Goal: Task Accomplishment & Management: Manage account settings

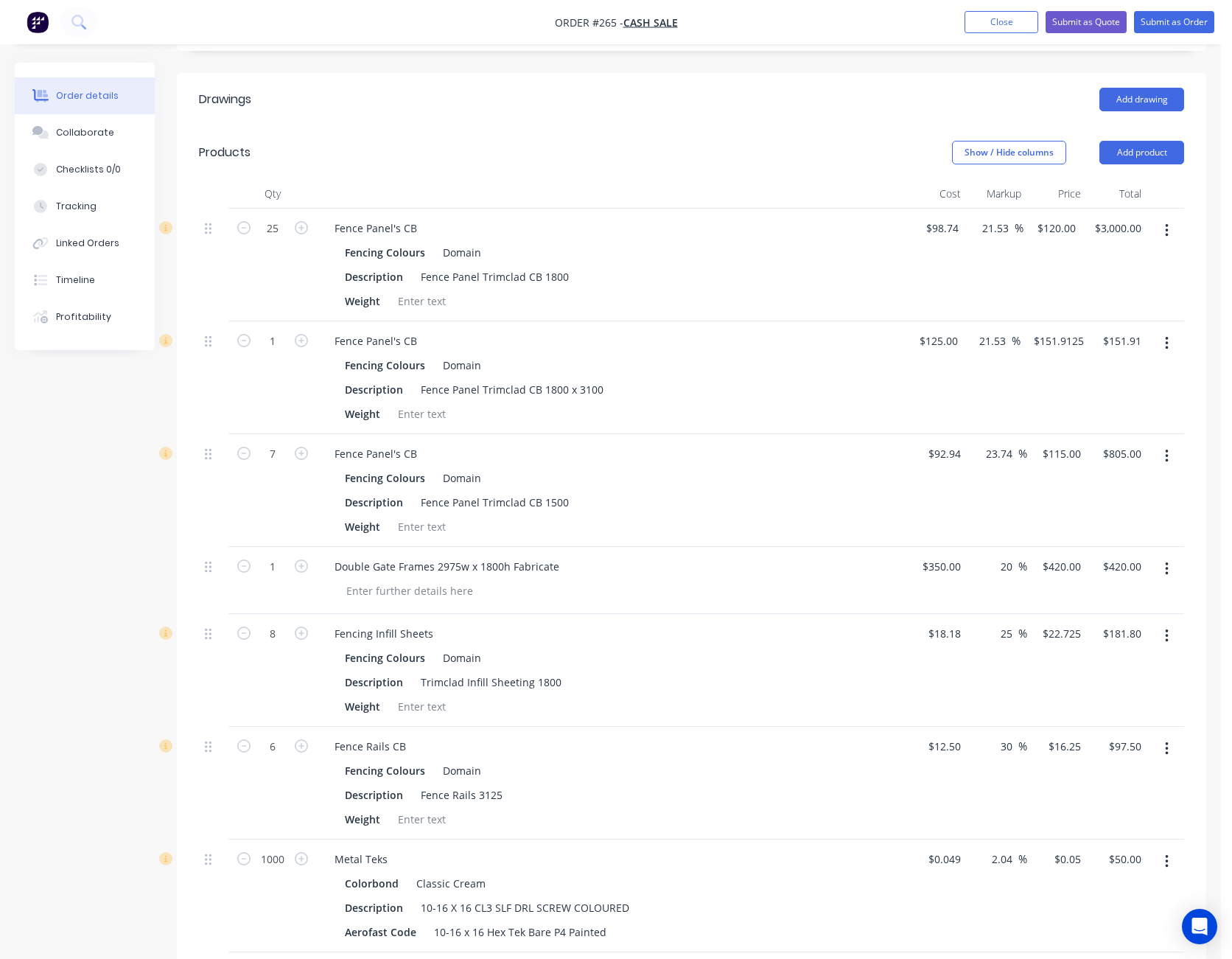
scroll to position [442, 0]
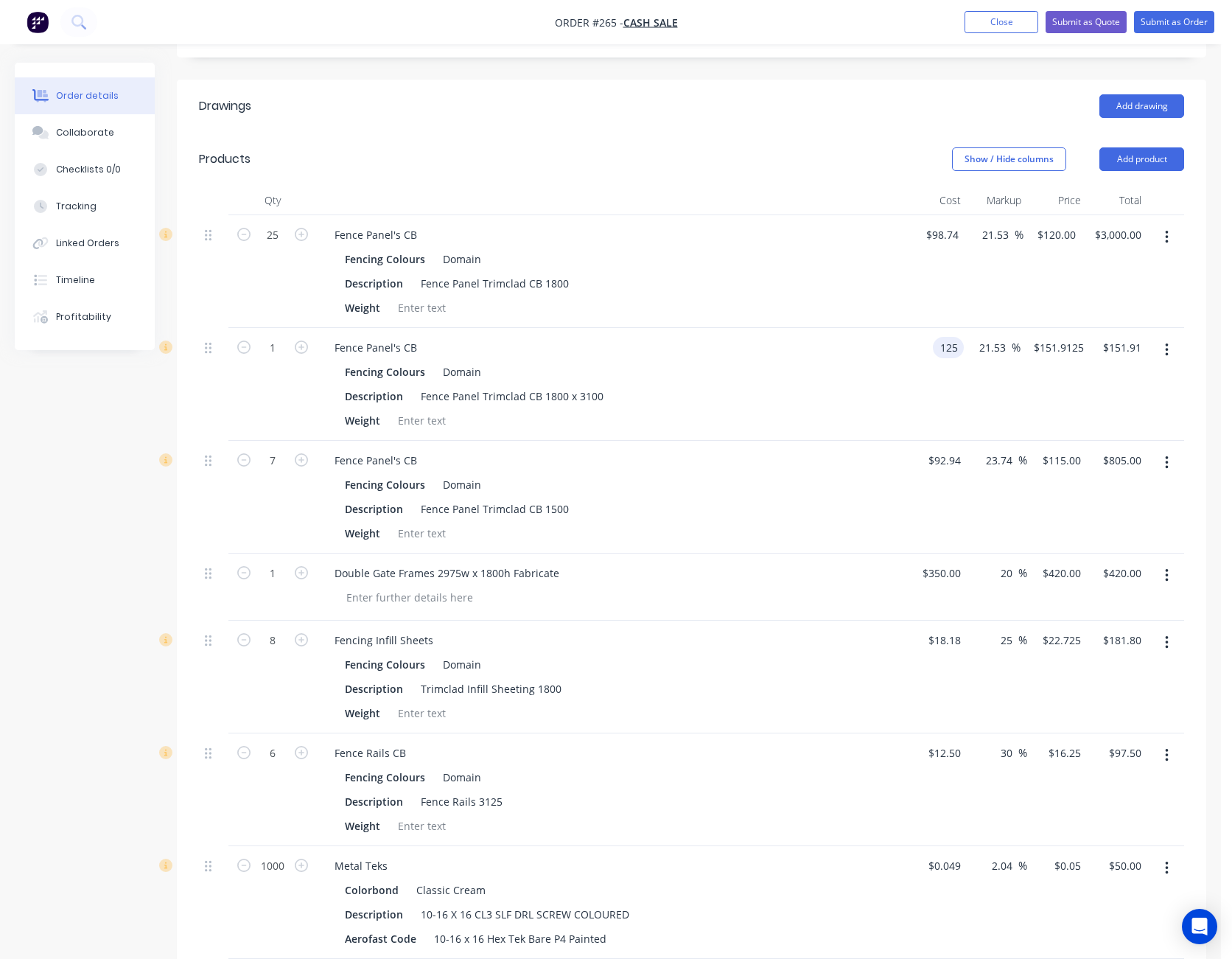
click at [952, 337] on input "125" at bounding box center [951, 347] width 25 height 22
type input "$150.00"
type input "$182.295"
type input "$182.30"
click at [1057, 337] on input "182.295" at bounding box center [1062, 347] width 51 height 22
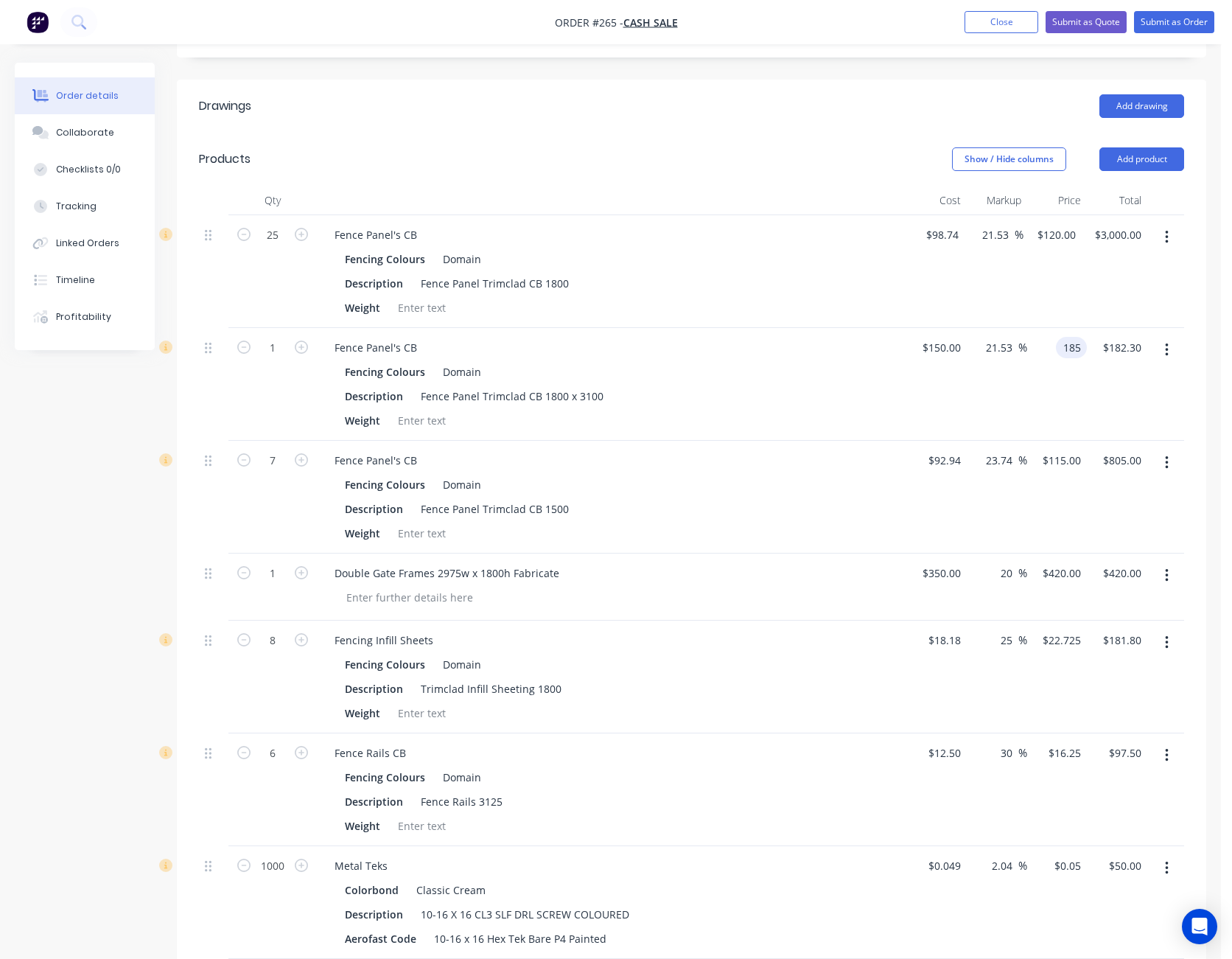
type input "185"
type input "23.33"
type input "$185.00"
click at [1038, 378] on div "$185.00 $185.00" at bounding box center [1057, 385] width 60 height 113
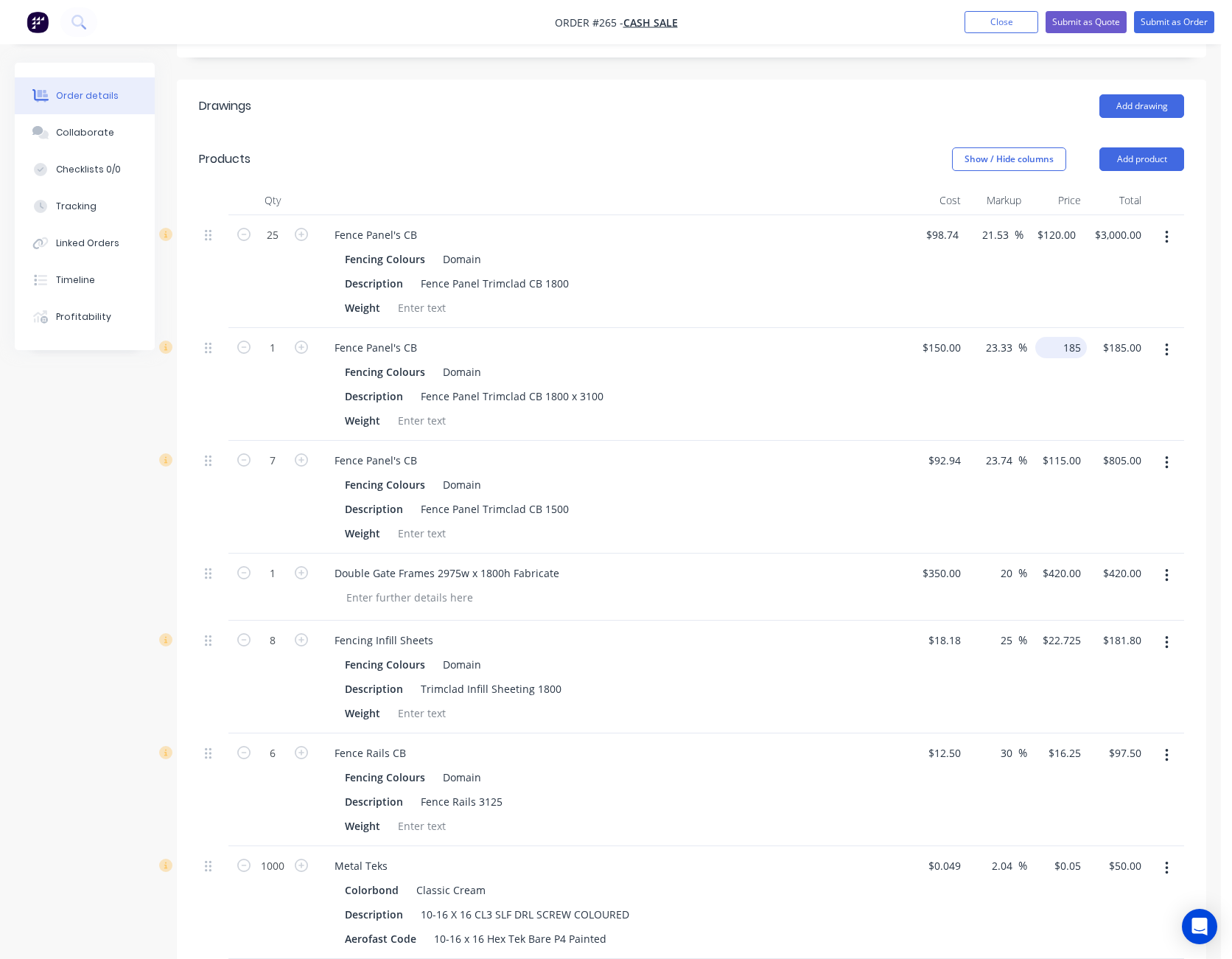
click at [1061, 337] on div "185 $185.00" at bounding box center [1061, 347] width 51 height 22
type input "180"
type input "20"
type input "$180.00"
type input "180.00"
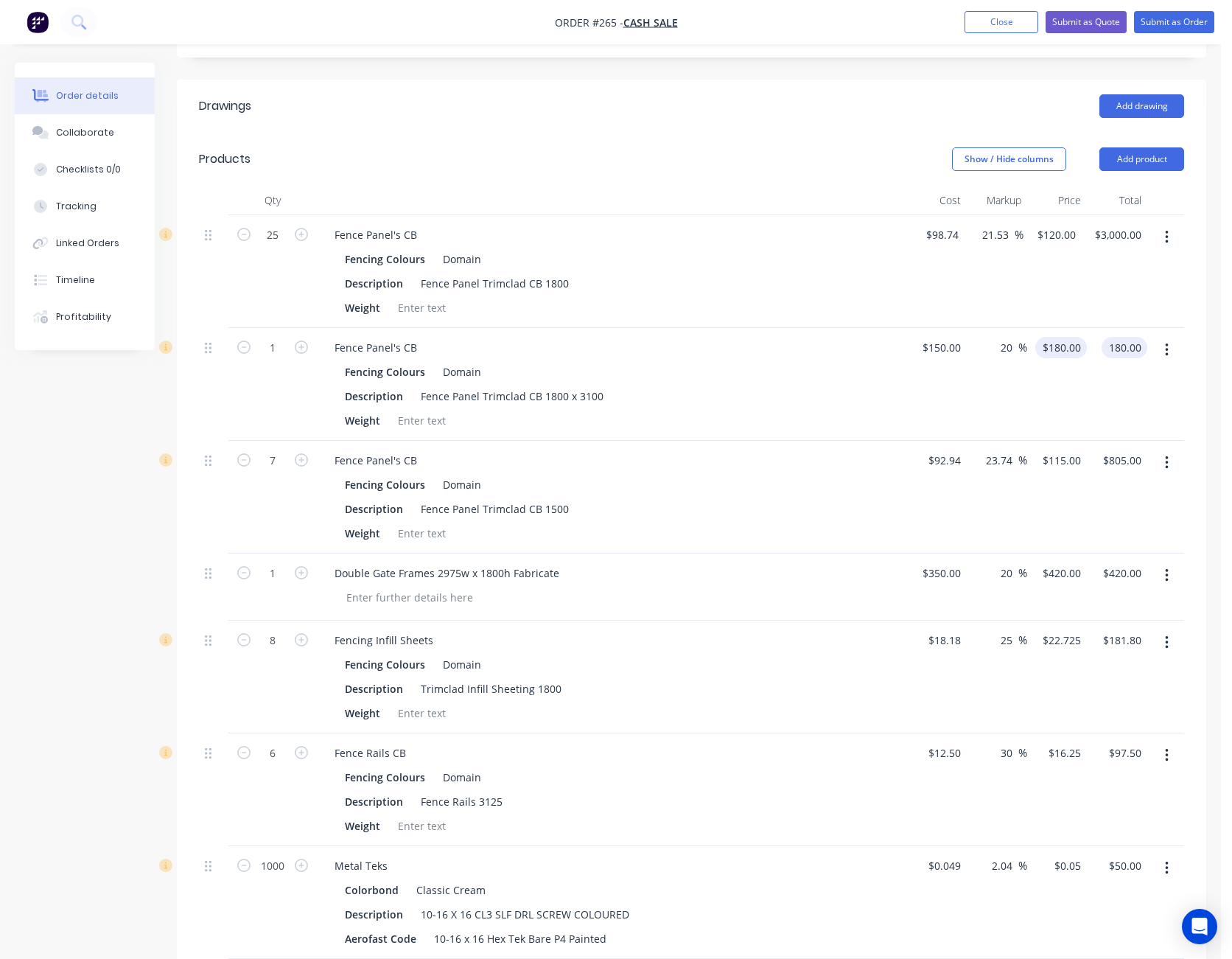
type input "180"
type input "$180.00"
click at [1062, 337] on input "180" at bounding box center [1075, 347] width 25 height 22
type input "170"
type input "13.33"
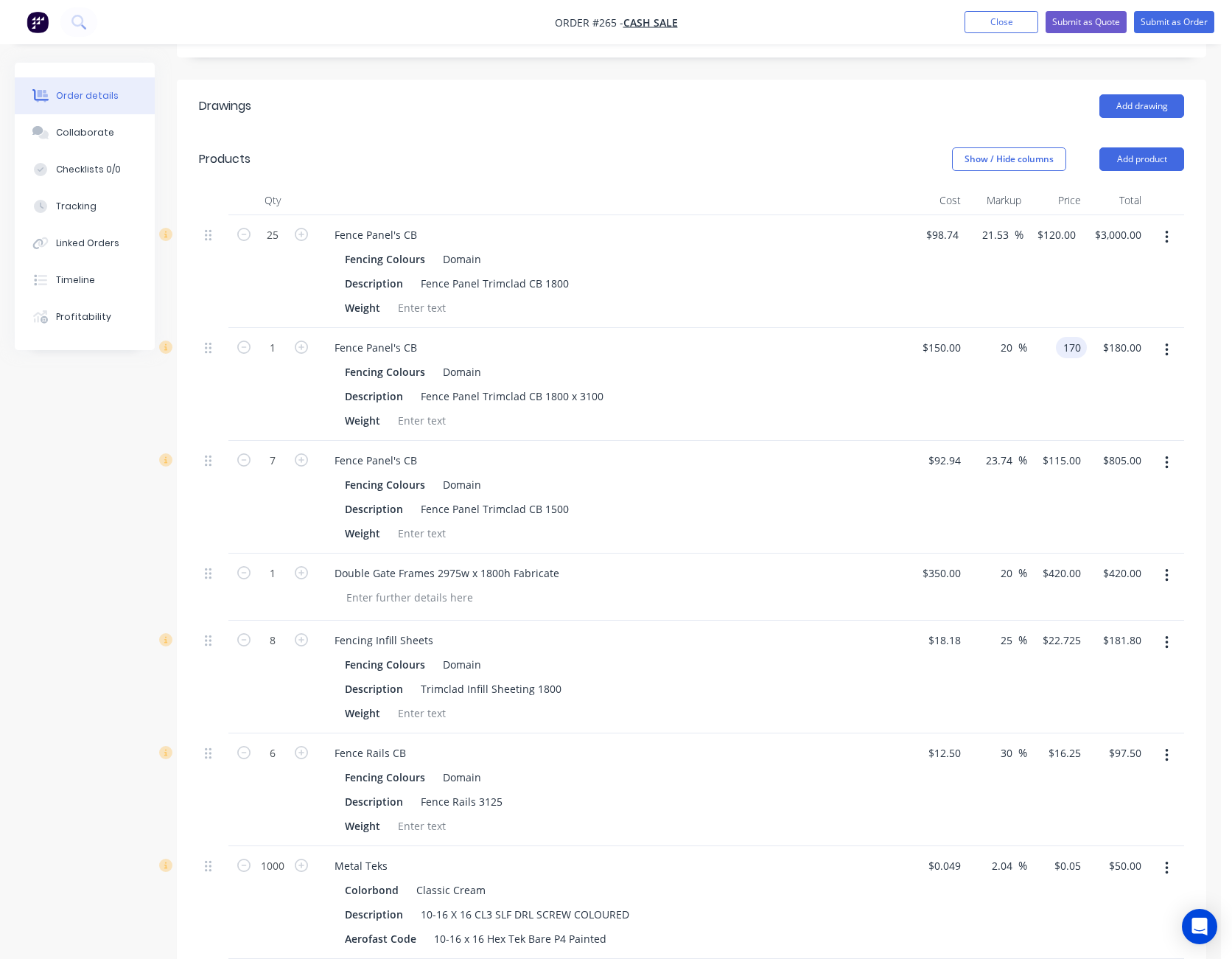
type input "$170.00"
type input "170.00"
type input "150"
type input "$170.00"
click at [945, 337] on input "150" at bounding box center [954, 347] width 25 height 22
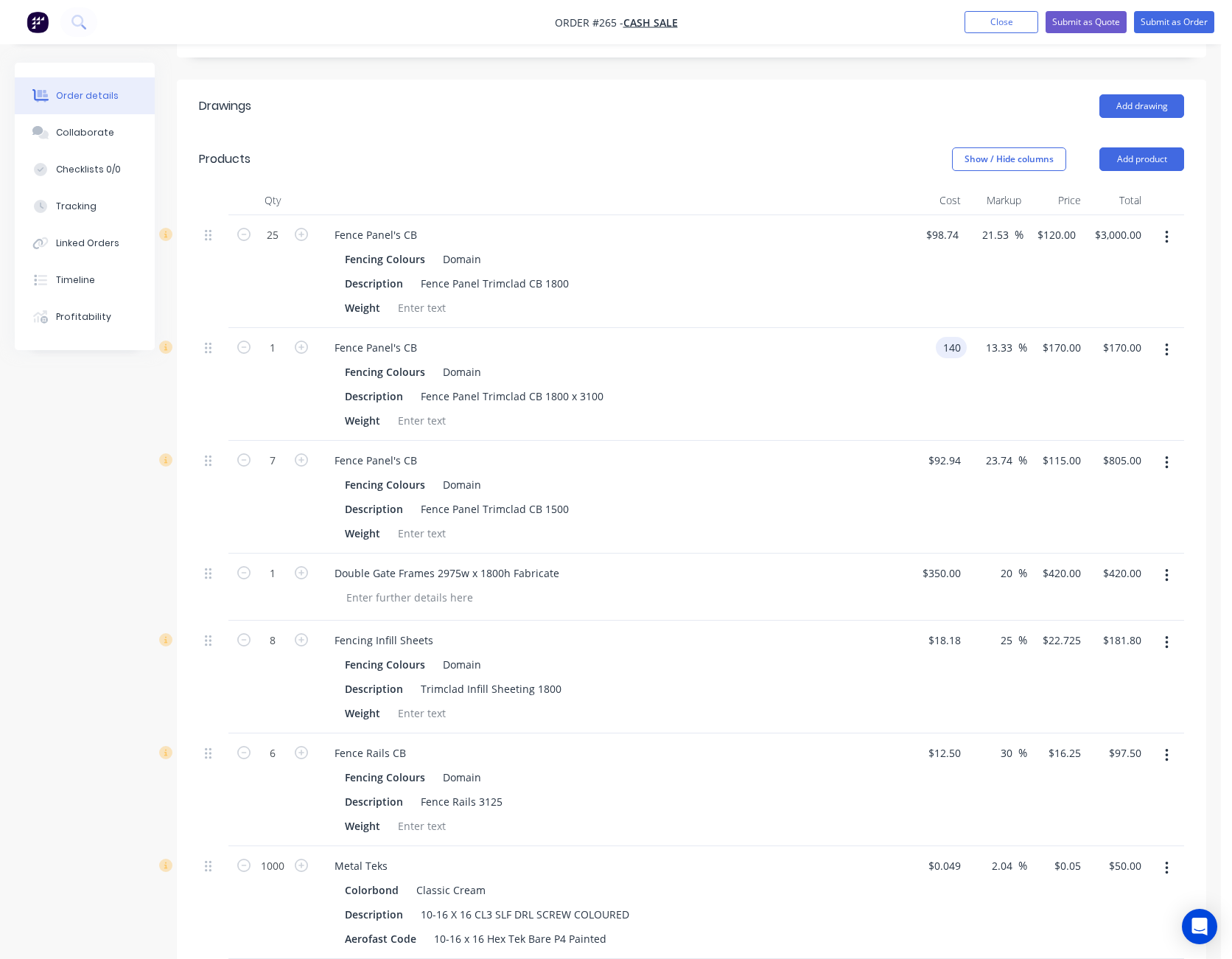
type input "$140.00"
type input "$158.6667"
type input "$158.67"
type input "158.662"
type input "$158.66"
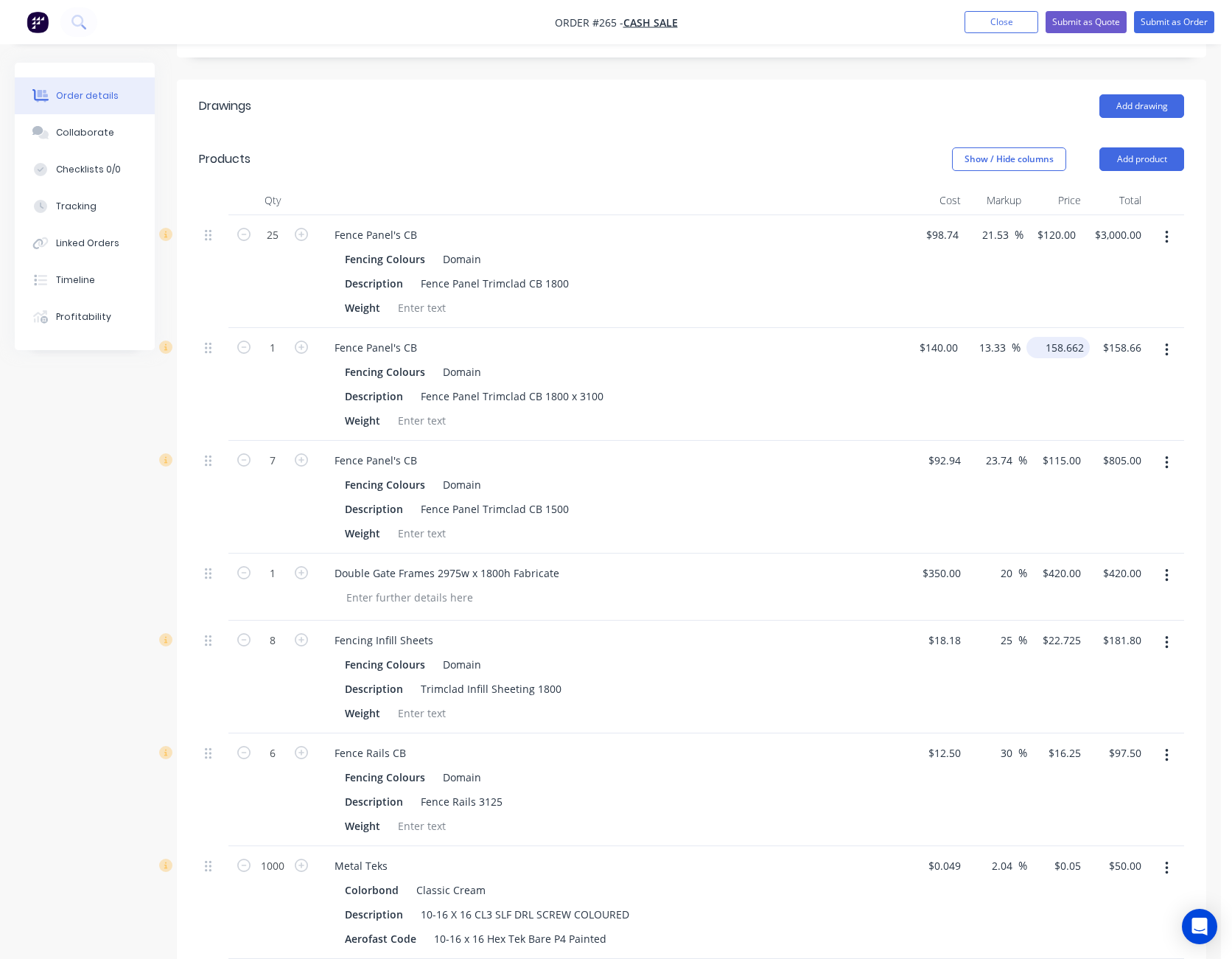
click at [1070, 337] on input "158.662" at bounding box center [1061, 347] width 57 height 22
type input "160"
type input "14.29"
type input "$160.00"
type input "160.00"
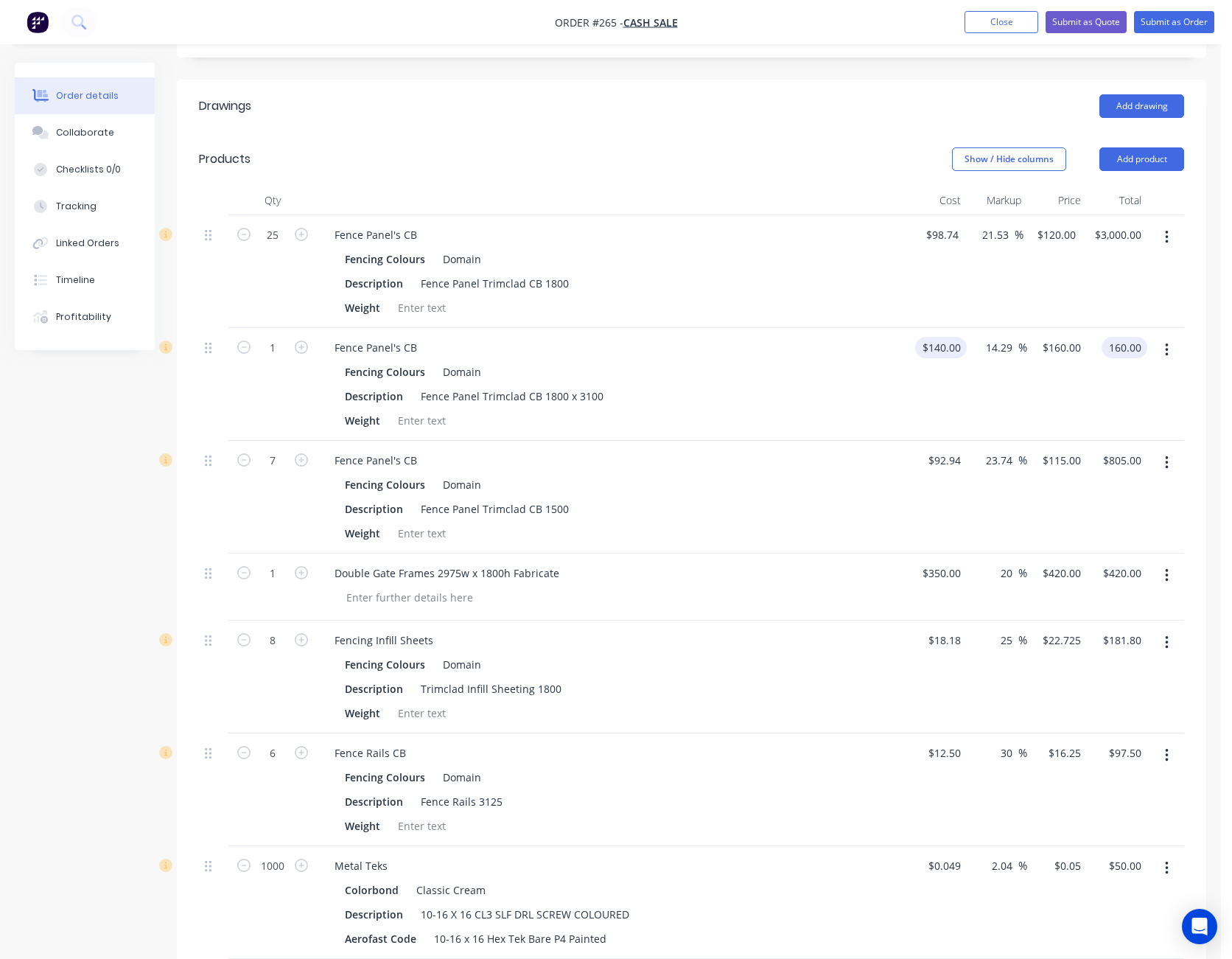
type input "140"
type input "$160.00"
click at [941, 339] on div "140 140" at bounding box center [952, 347] width 31 height 22
type input "$130.00"
type input "$148.5714"
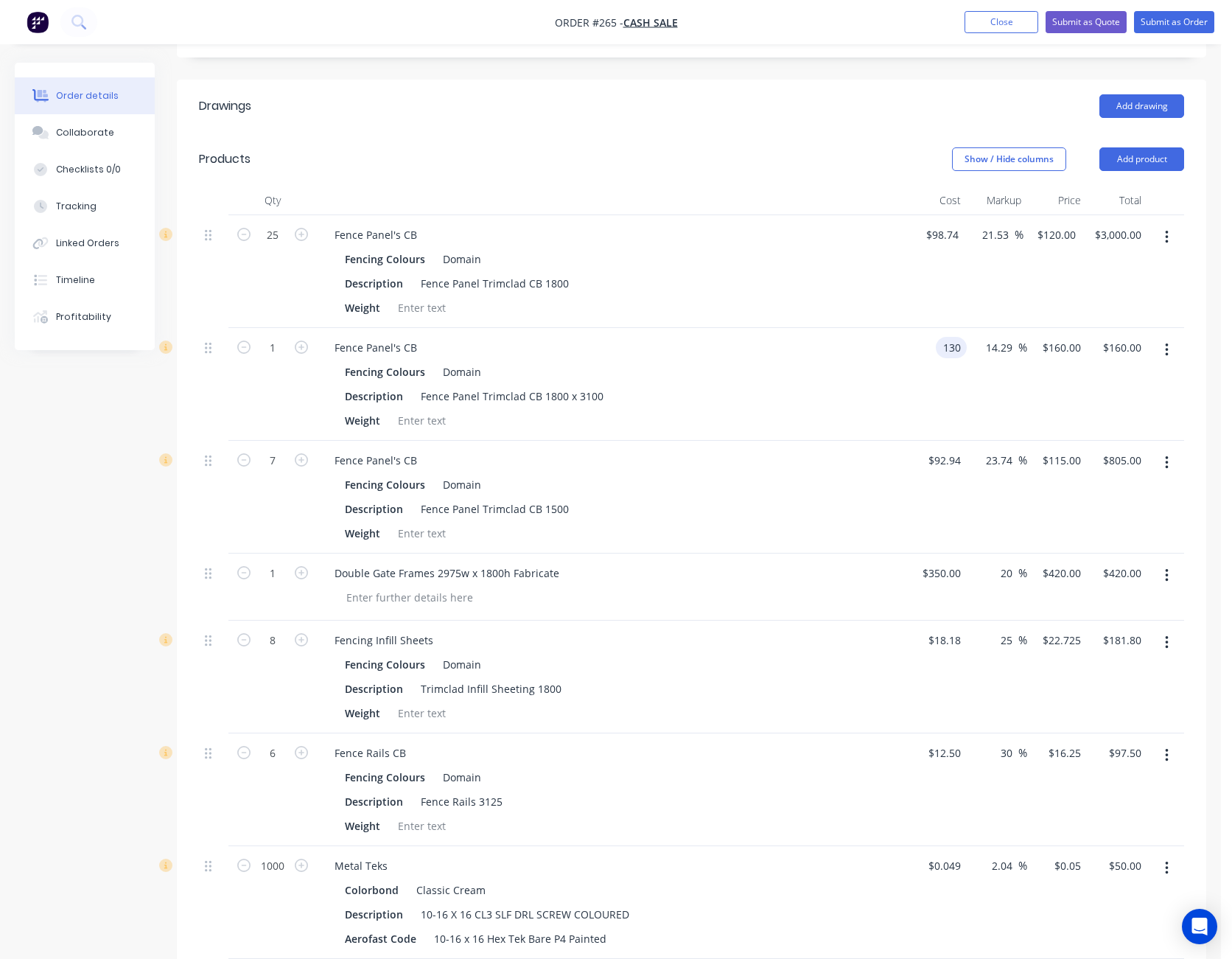
type input "$148.57"
type input "148.577"
type input "$148.58"
type input "160"
type input "23.08"
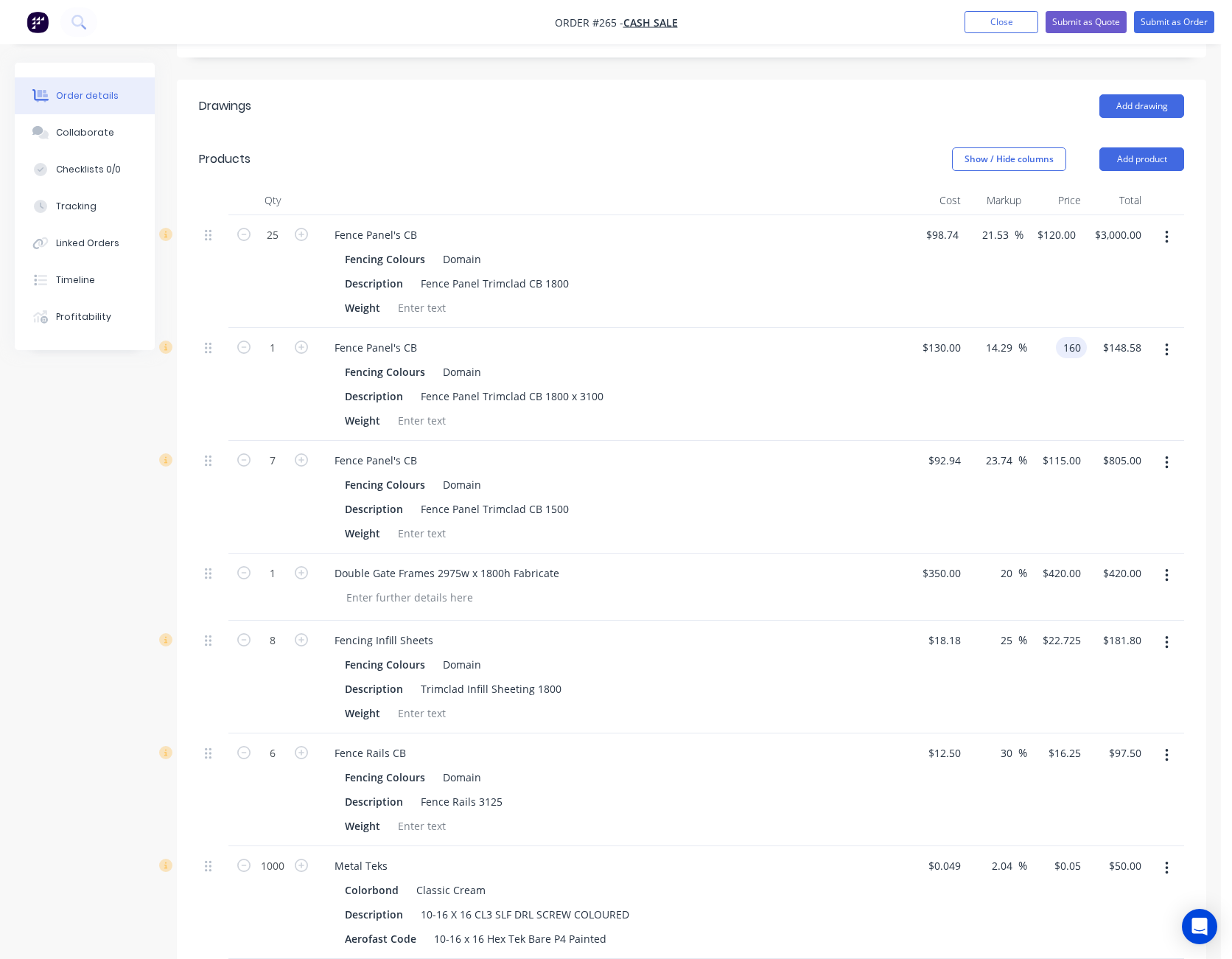
type input "$160.00"
click at [939, 372] on div "$130.00 $130.00" at bounding box center [936, 385] width 60 height 113
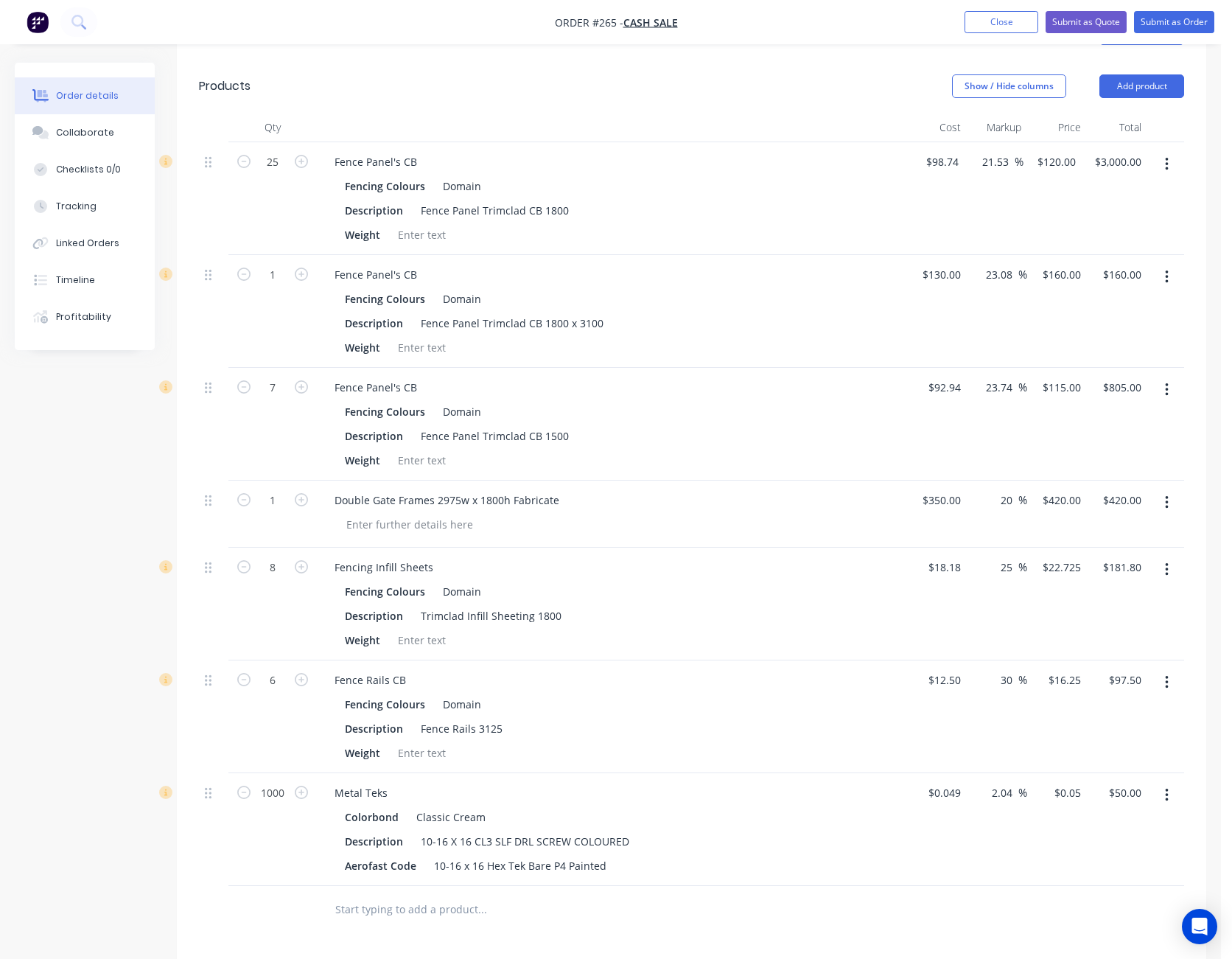
scroll to position [516, 0]
click at [942, 489] on input "350" at bounding box center [944, 500] width 46 height 22
type input "$320.00"
type input "$384.00"
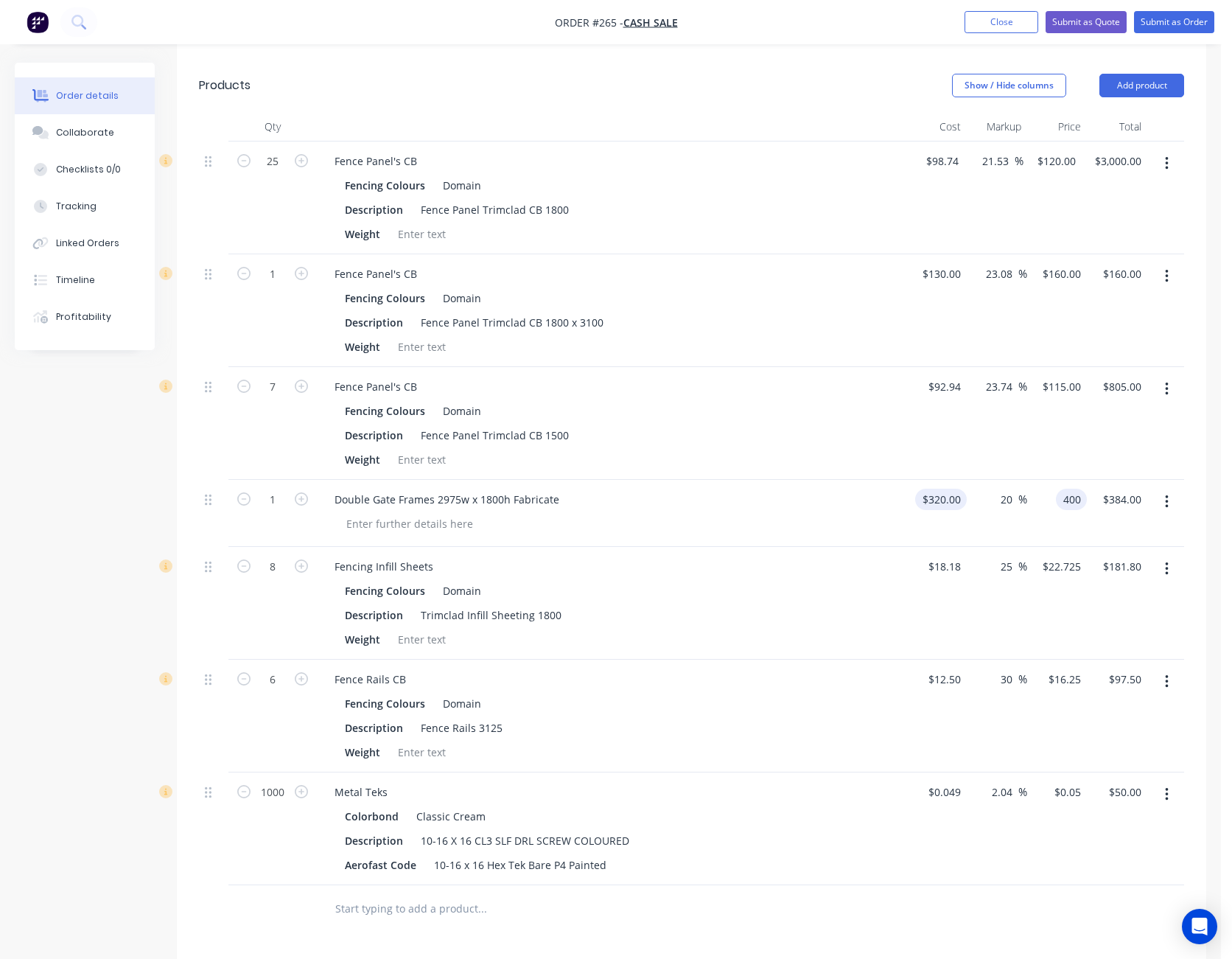
type input "400"
type input "25"
type input "$400.00"
click at [812, 901] on div at bounding box center [582, 909] width 519 height 30
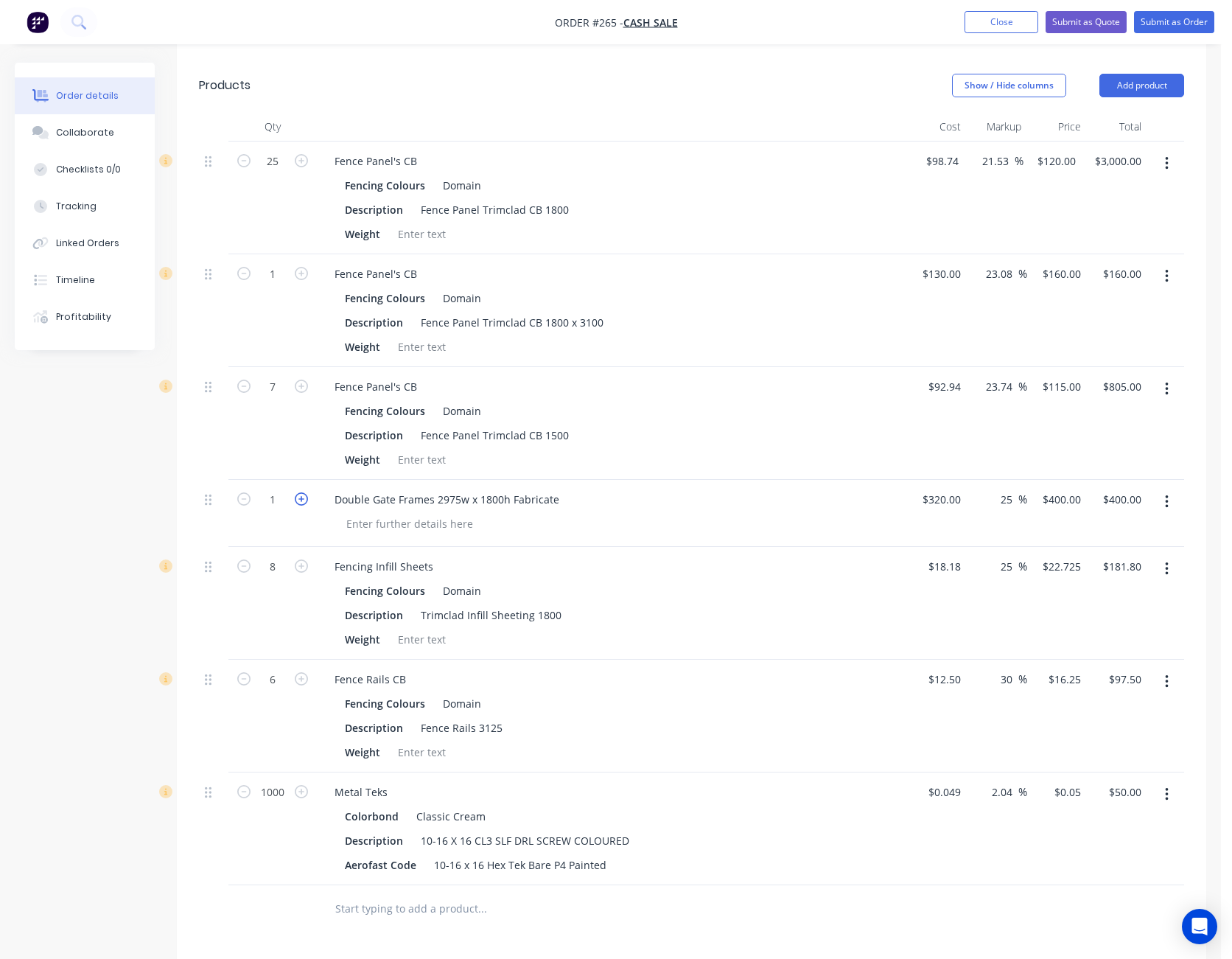
click at [304, 493] on icon "button" at bounding box center [301, 499] width 13 height 13
type input "2"
type input "$800.00"
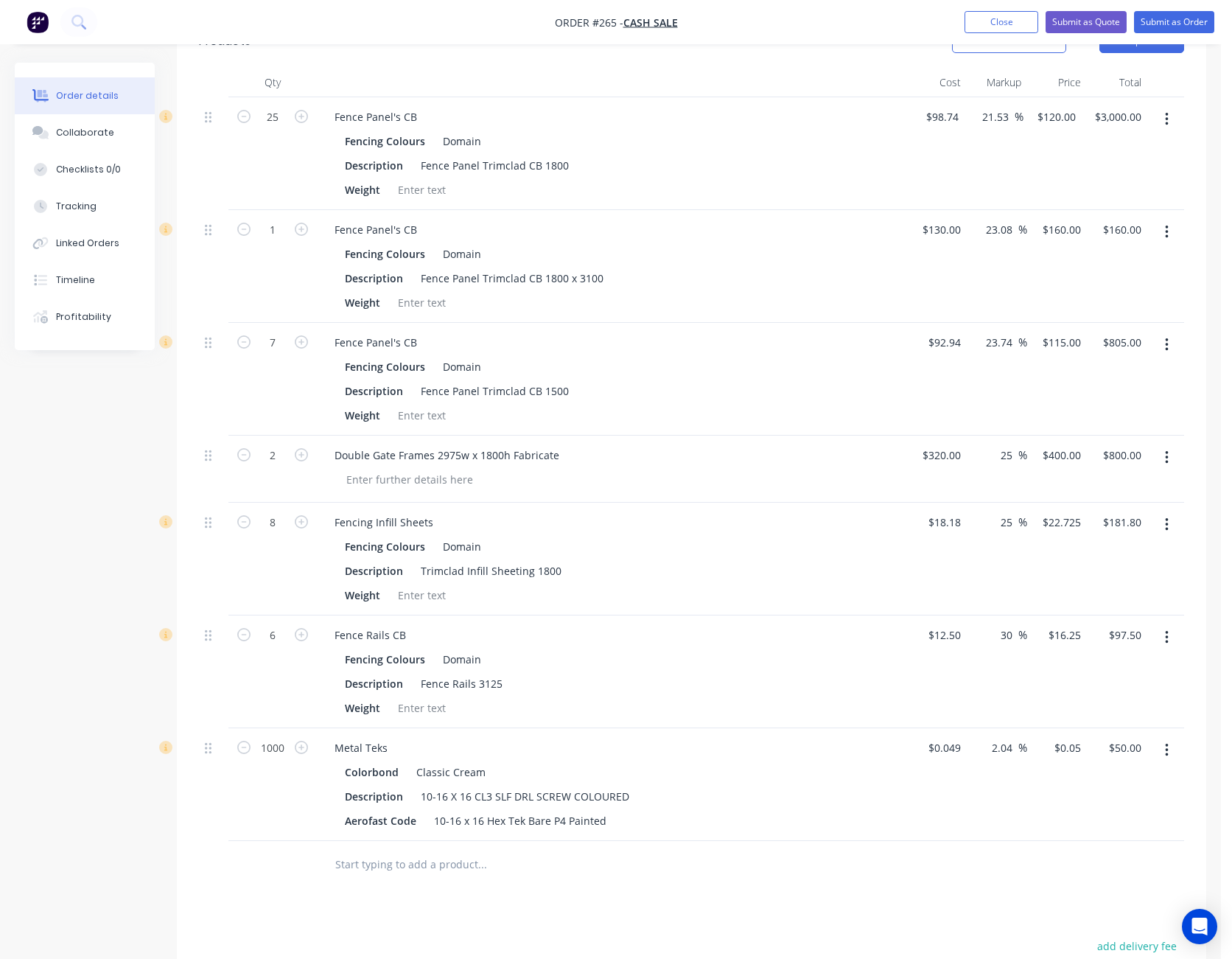
scroll to position [663, 0]
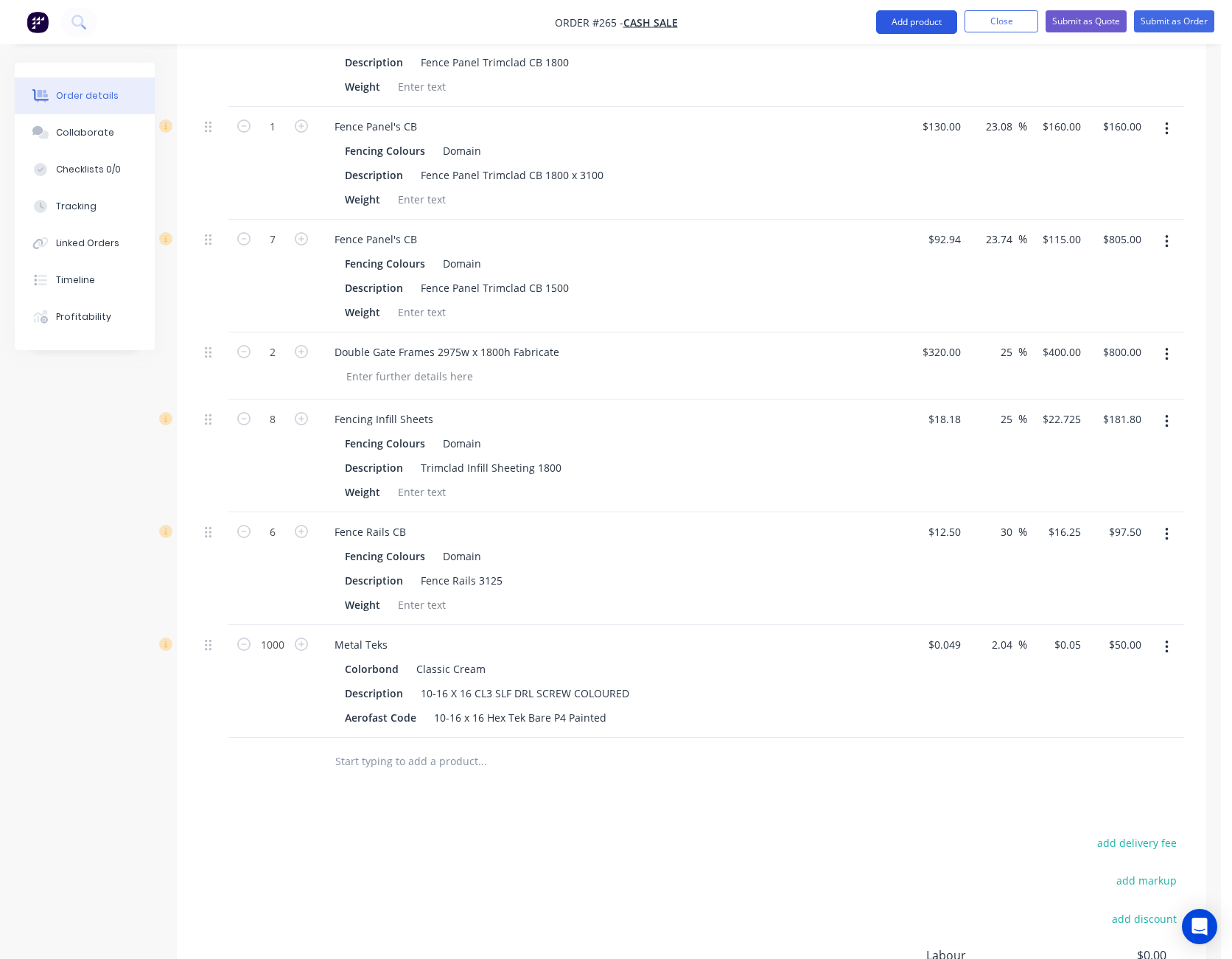
click at [918, 17] on button "Add product" at bounding box center [916, 22] width 81 height 23
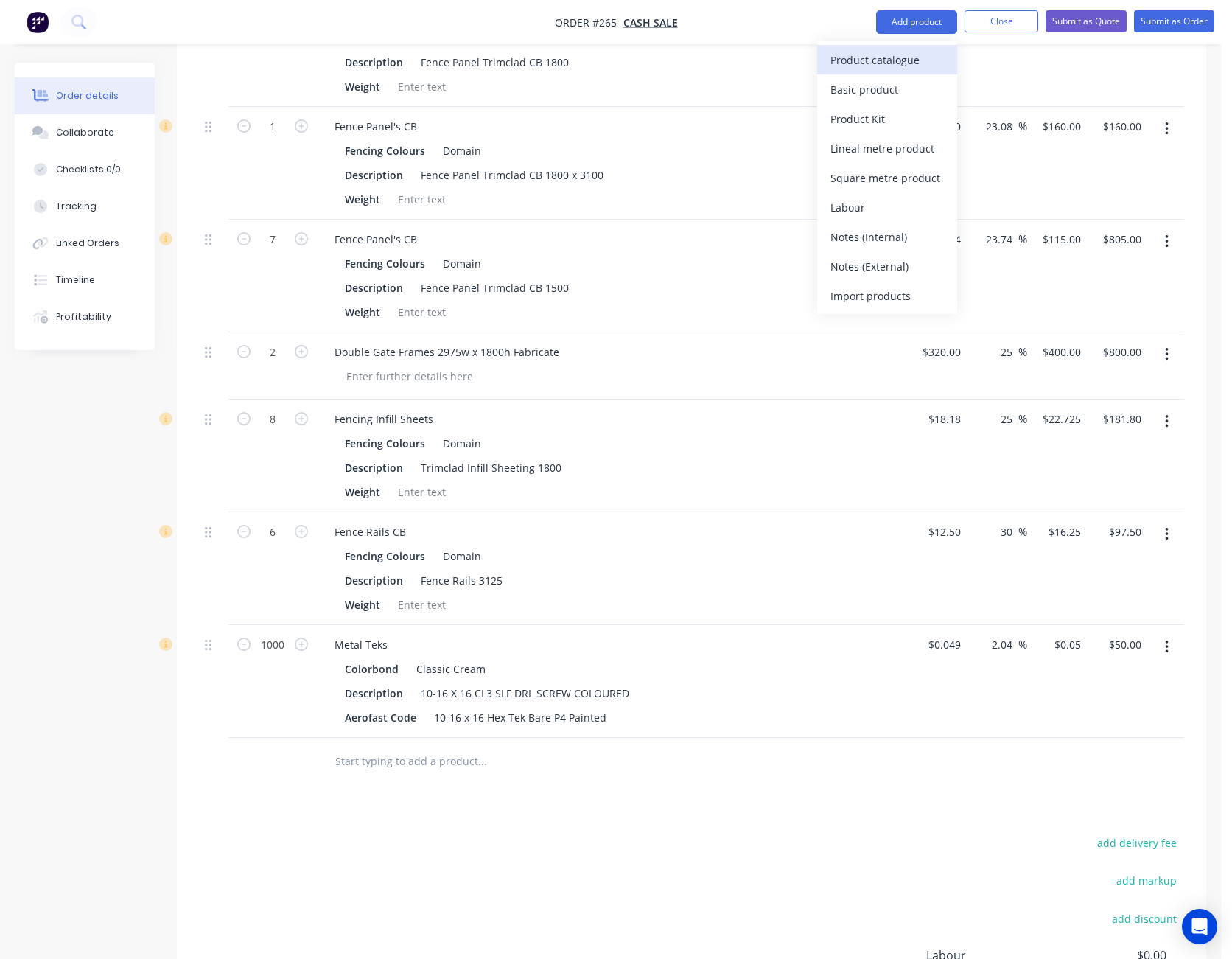
click at [906, 64] on div "Product catalogue" at bounding box center [887, 60] width 113 height 22
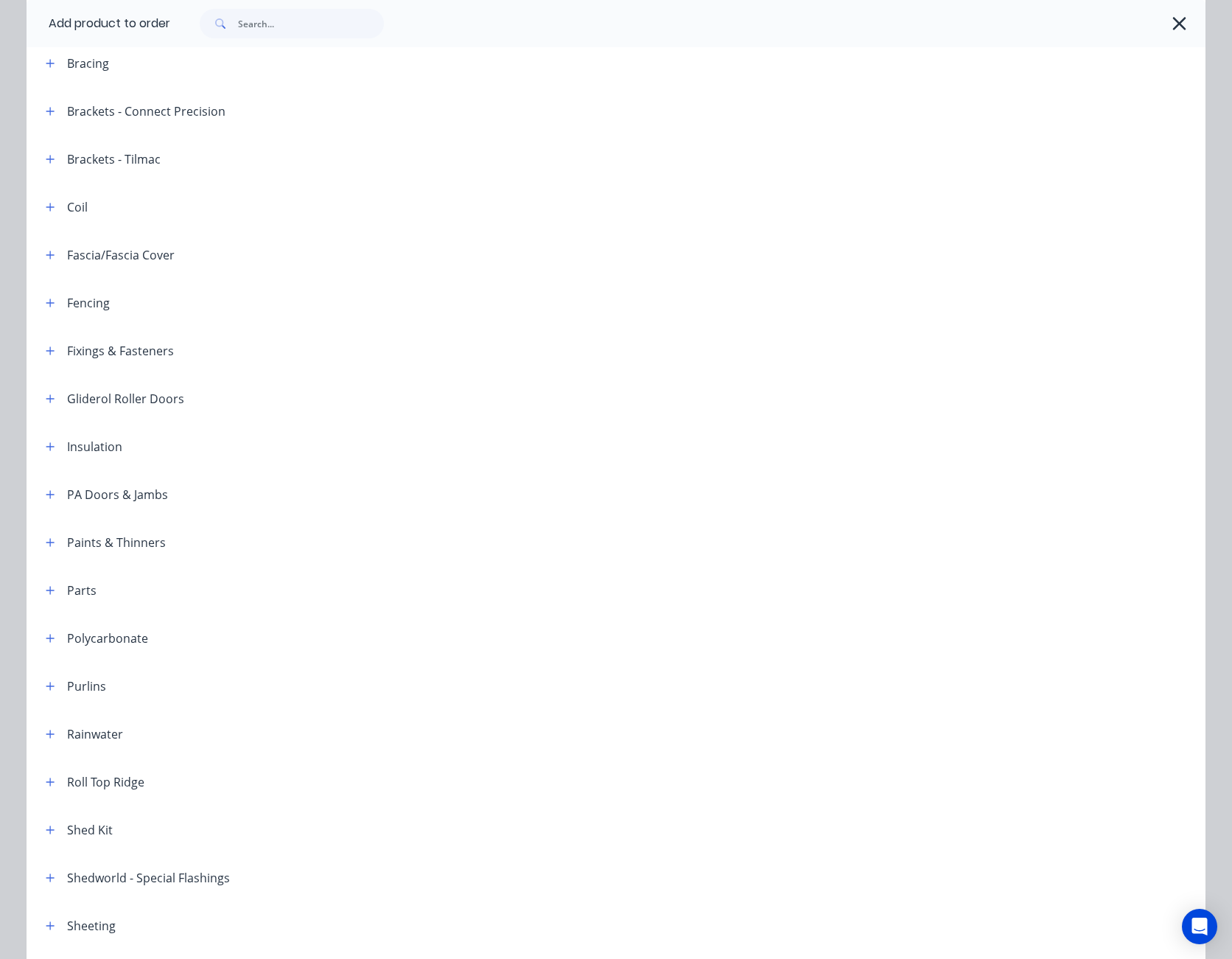
scroll to position [369, 0]
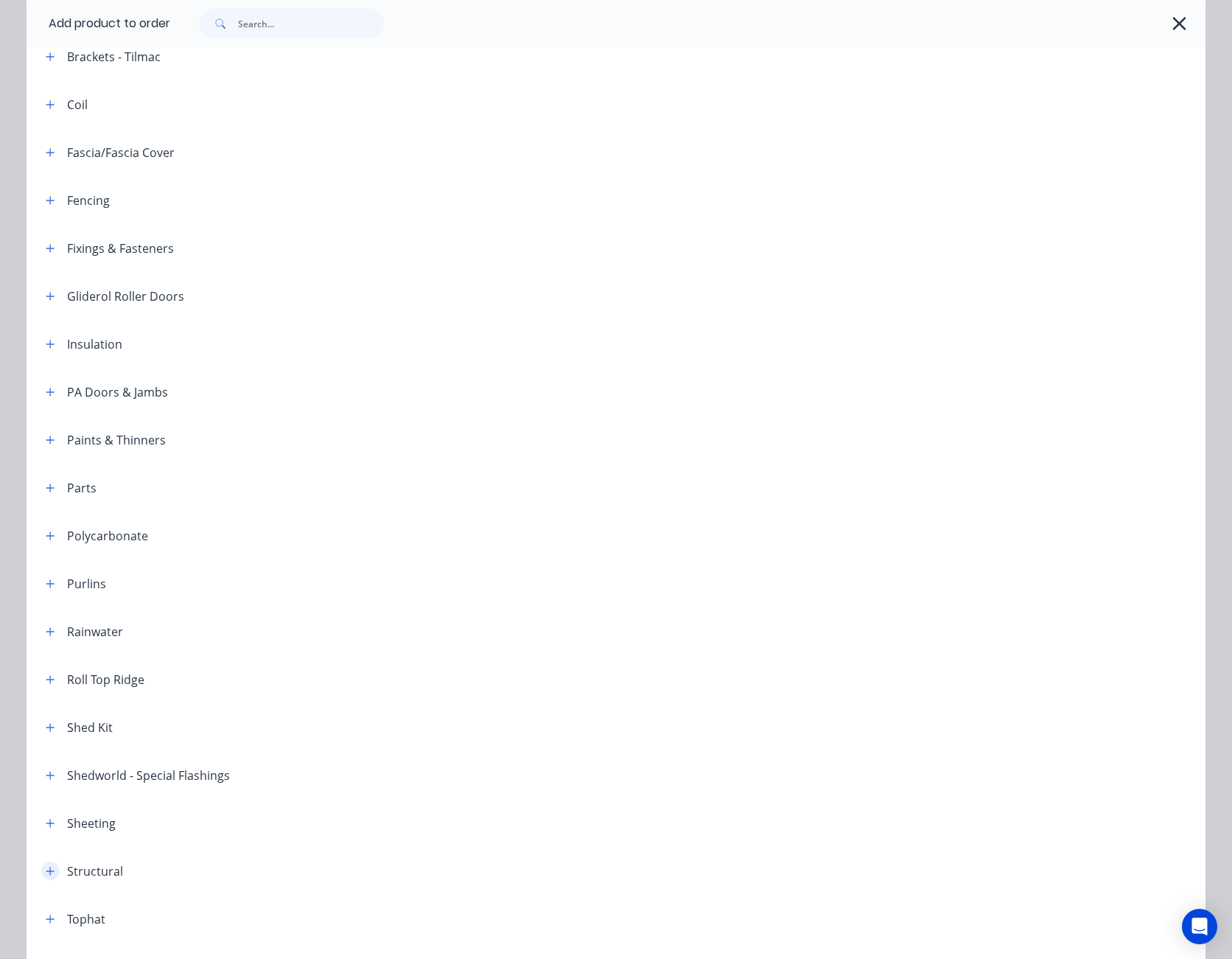
click at [46, 868] on icon "button" at bounding box center [50, 871] width 9 height 10
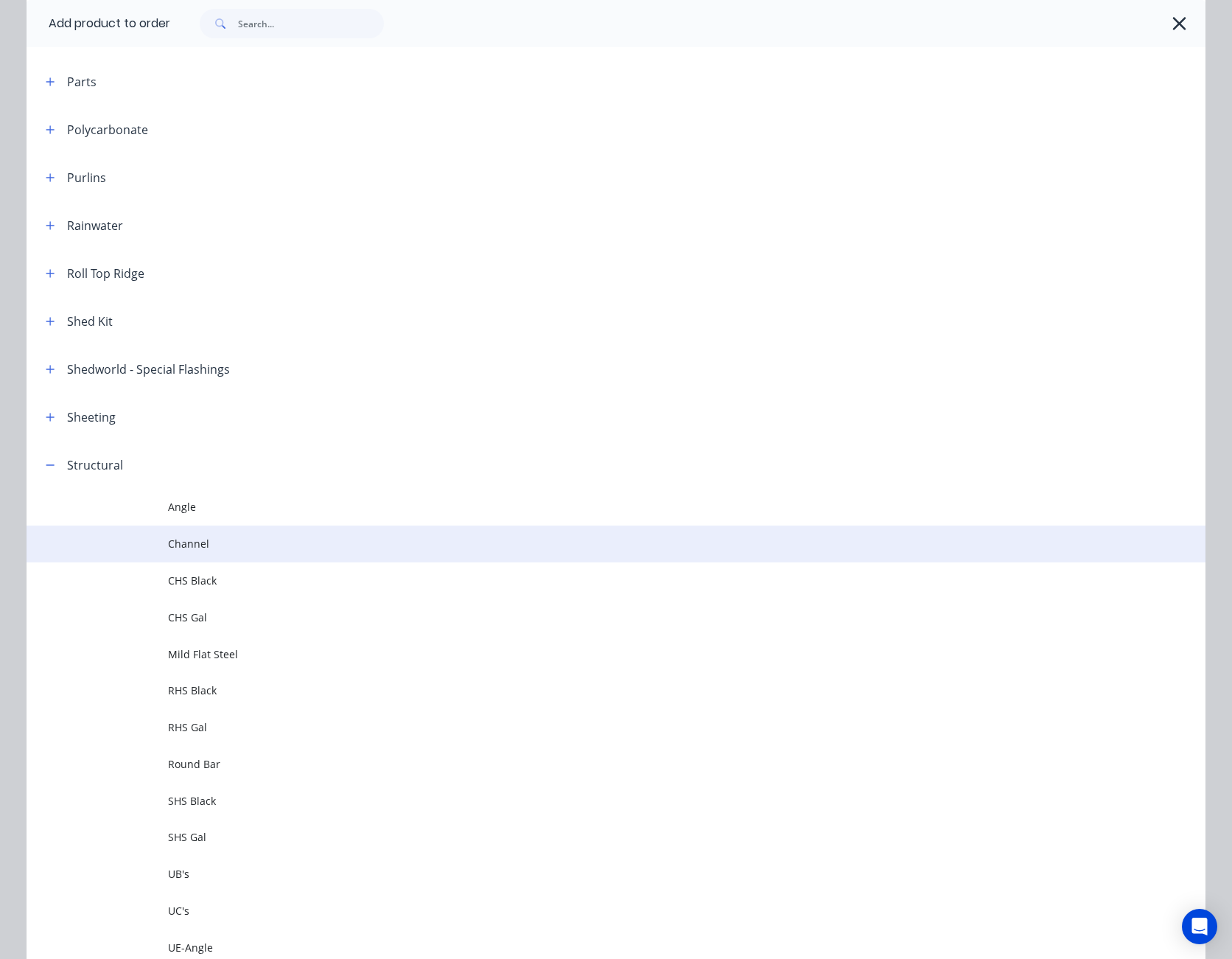
scroll to position [811, 0]
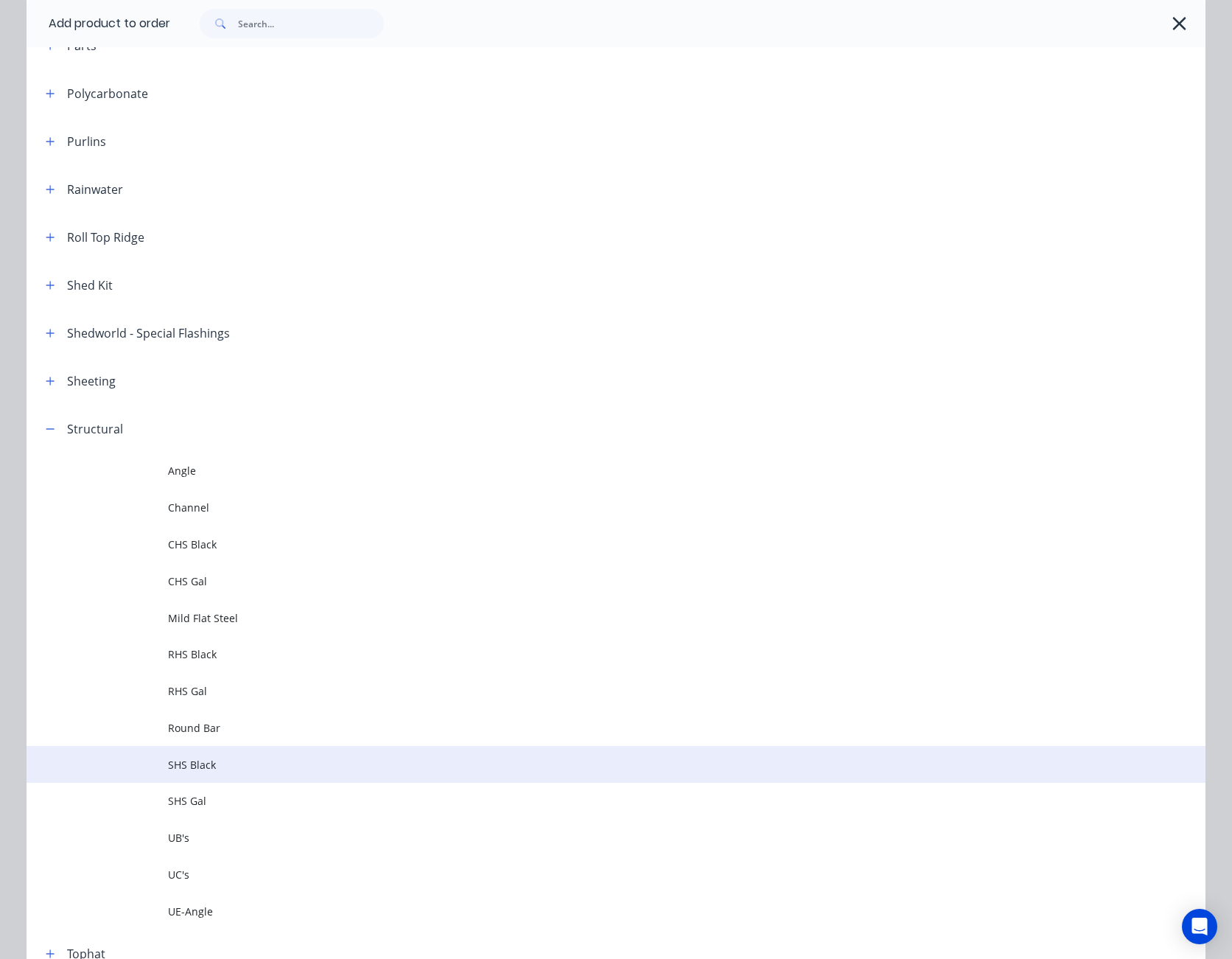
click at [204, 769] on span "SHS Black" at bounding box center [583, 765] width 830 height 16
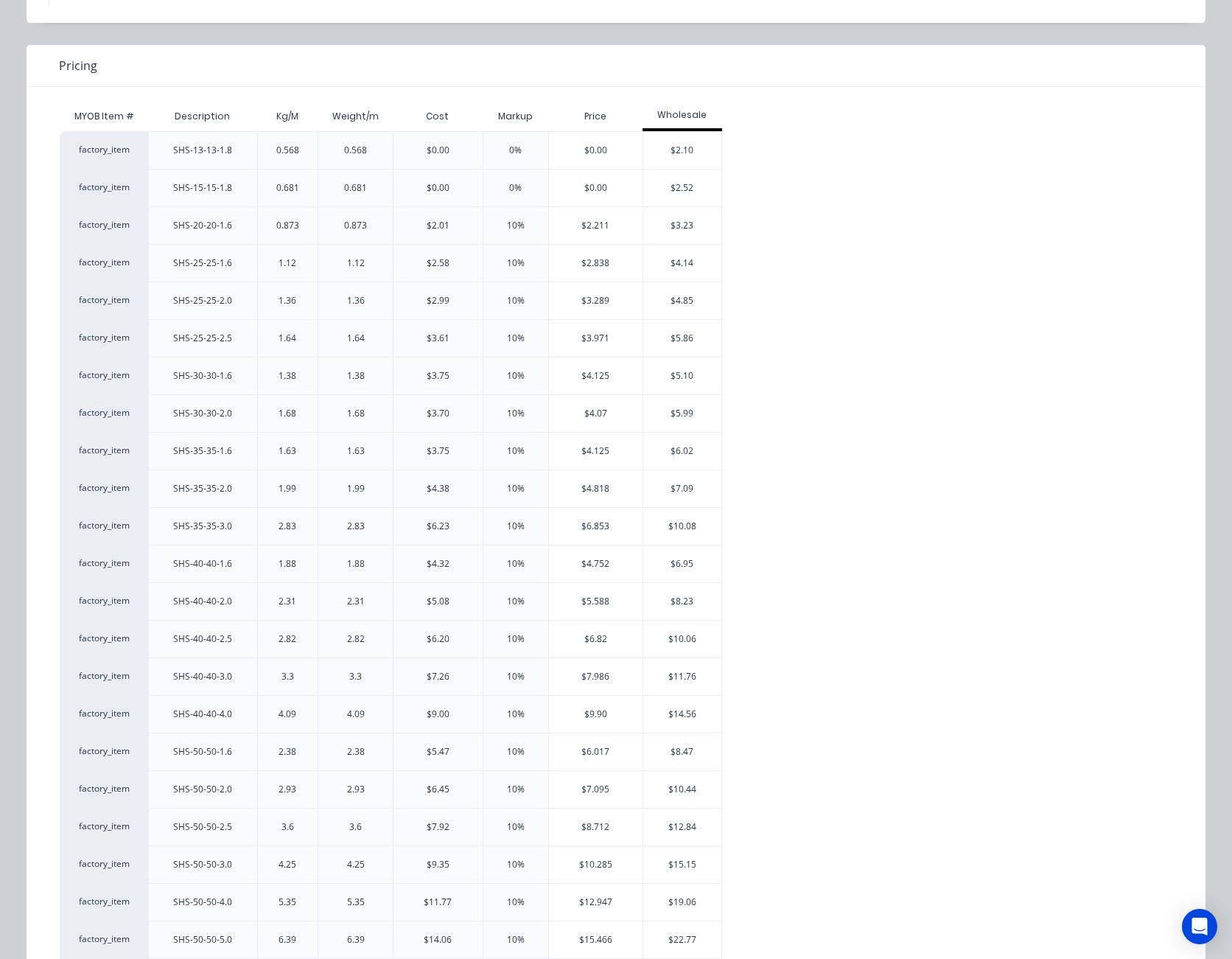
scroll to position [221, 0]
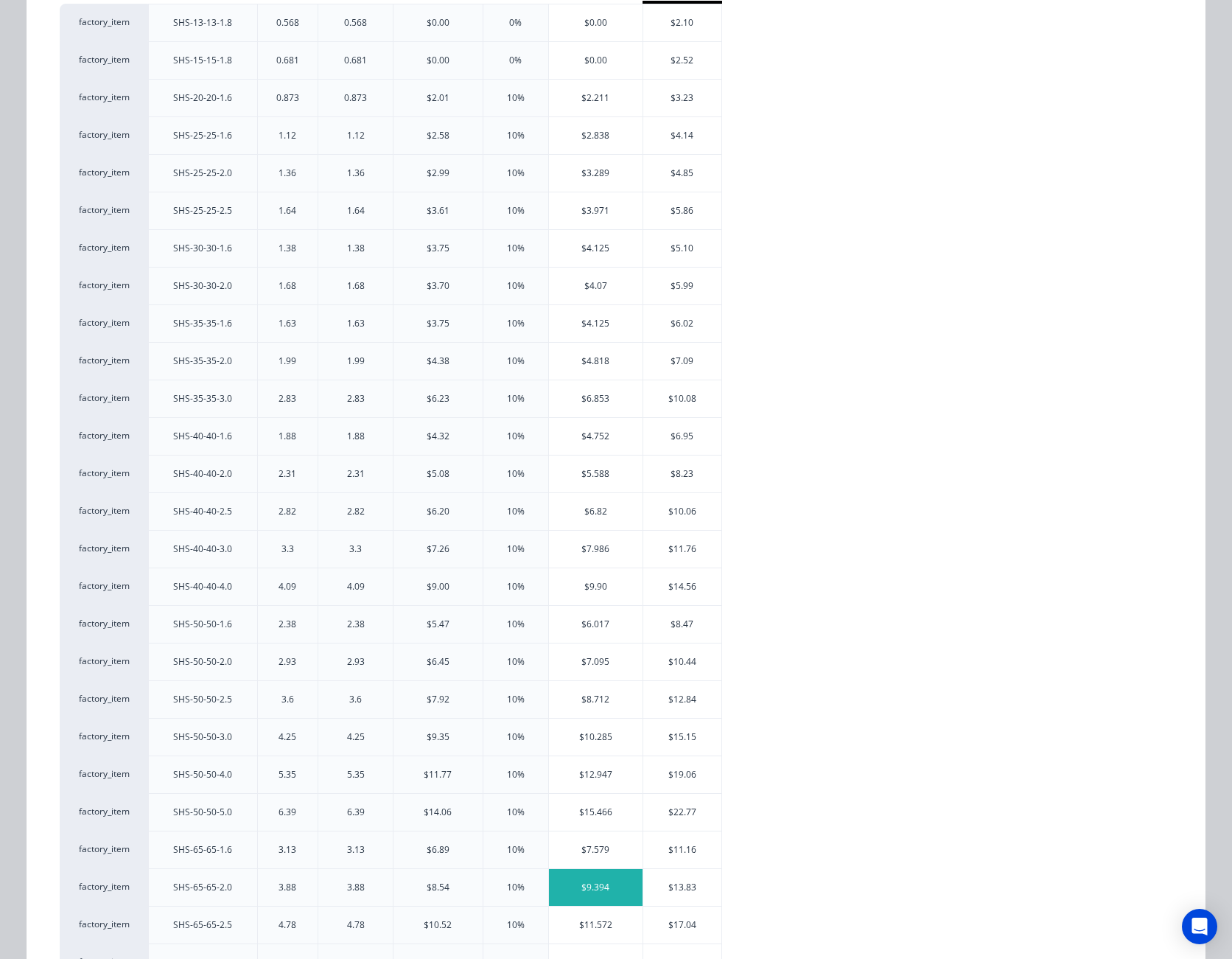
click at [586, 894] on div "$9.394" at bounding box center [596, 888] width 94 height 37
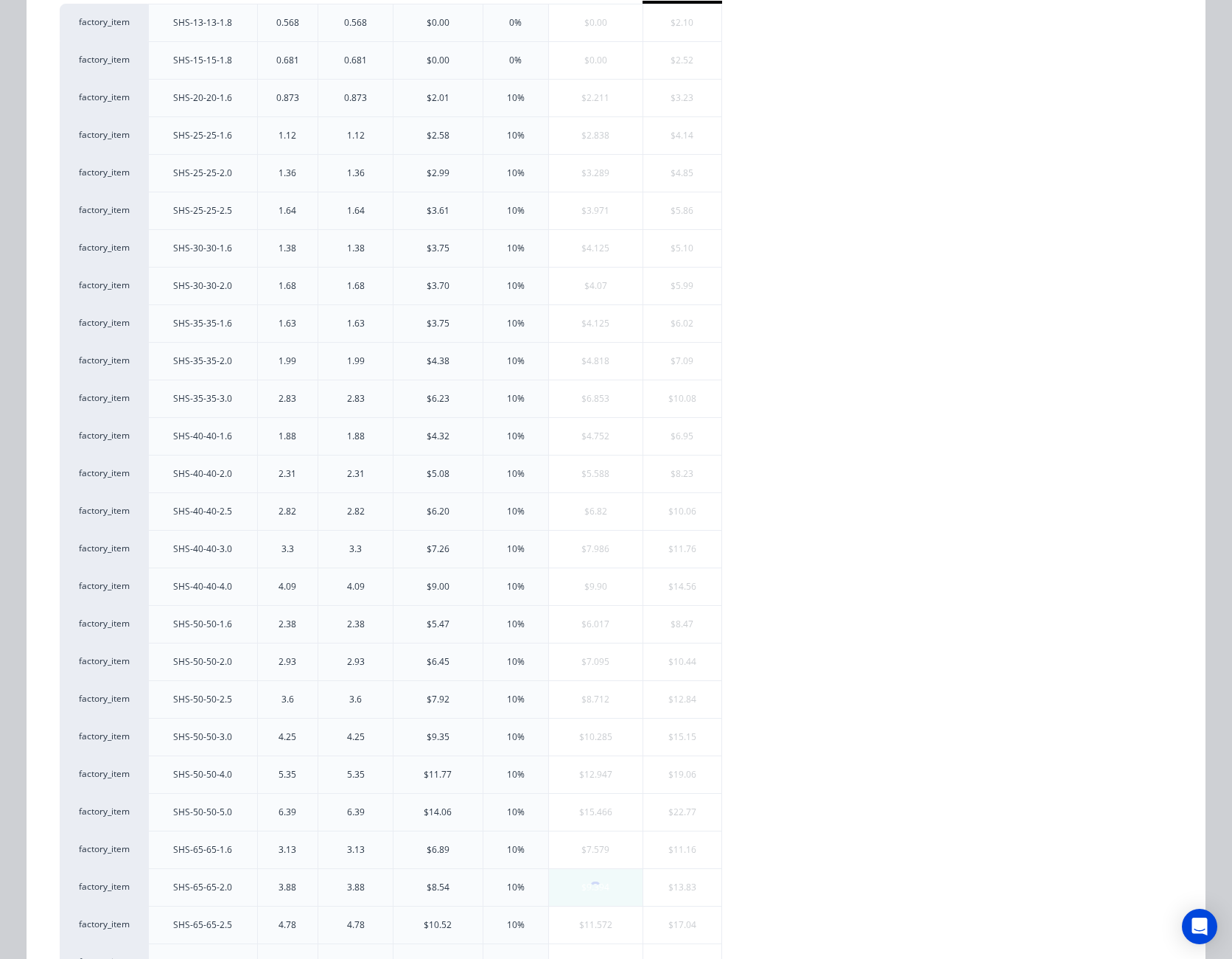
scroll to position [0, 0]
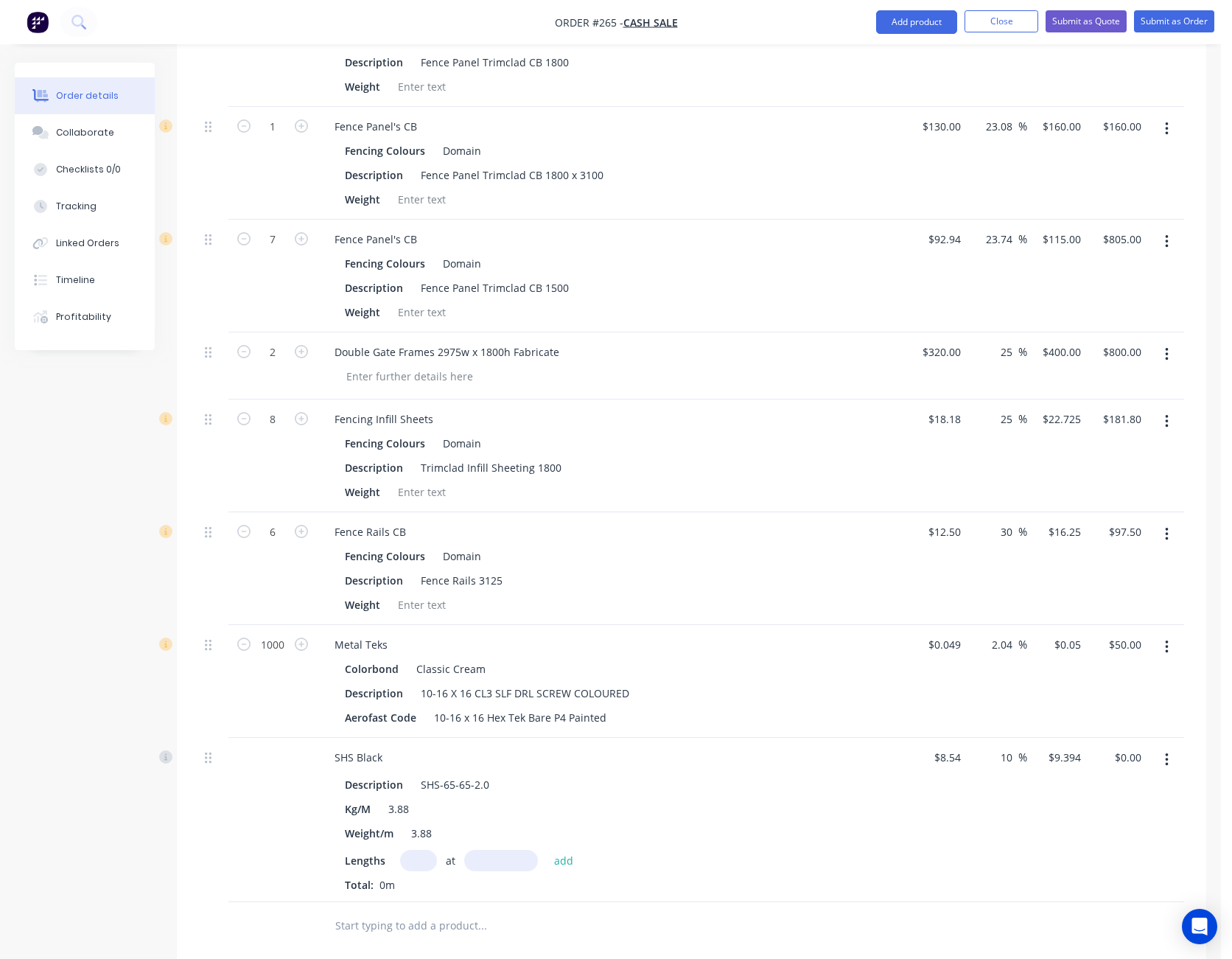
click at [426, 850] on input "text" at bounding box center [418, 861] width 37 height 22
type input "2"
type input "2400"
click at [547, 850] on button "add" at bounding box center [565, 860] width 35 height 20
type input "$45.09"
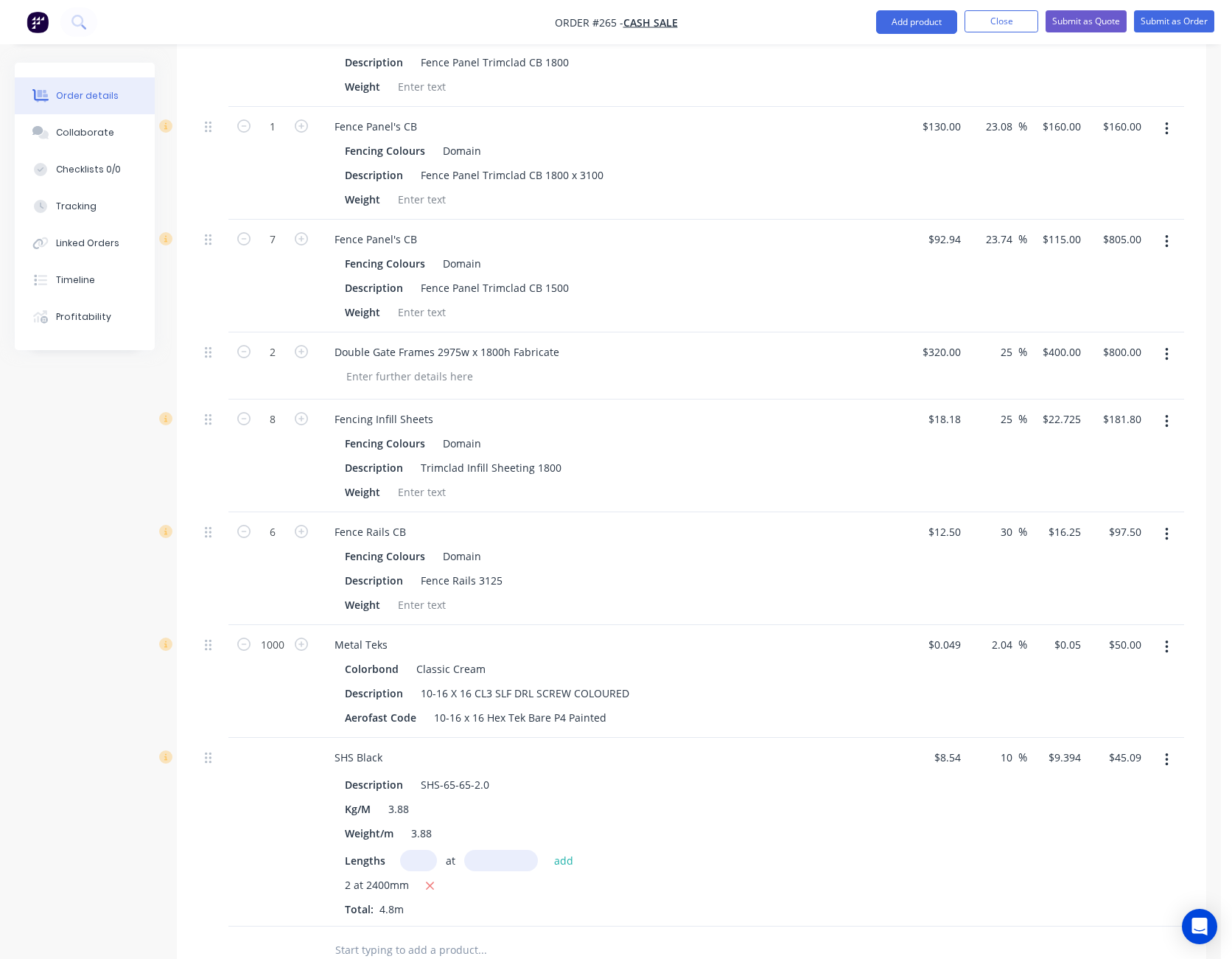
scroll to position [737, 0]
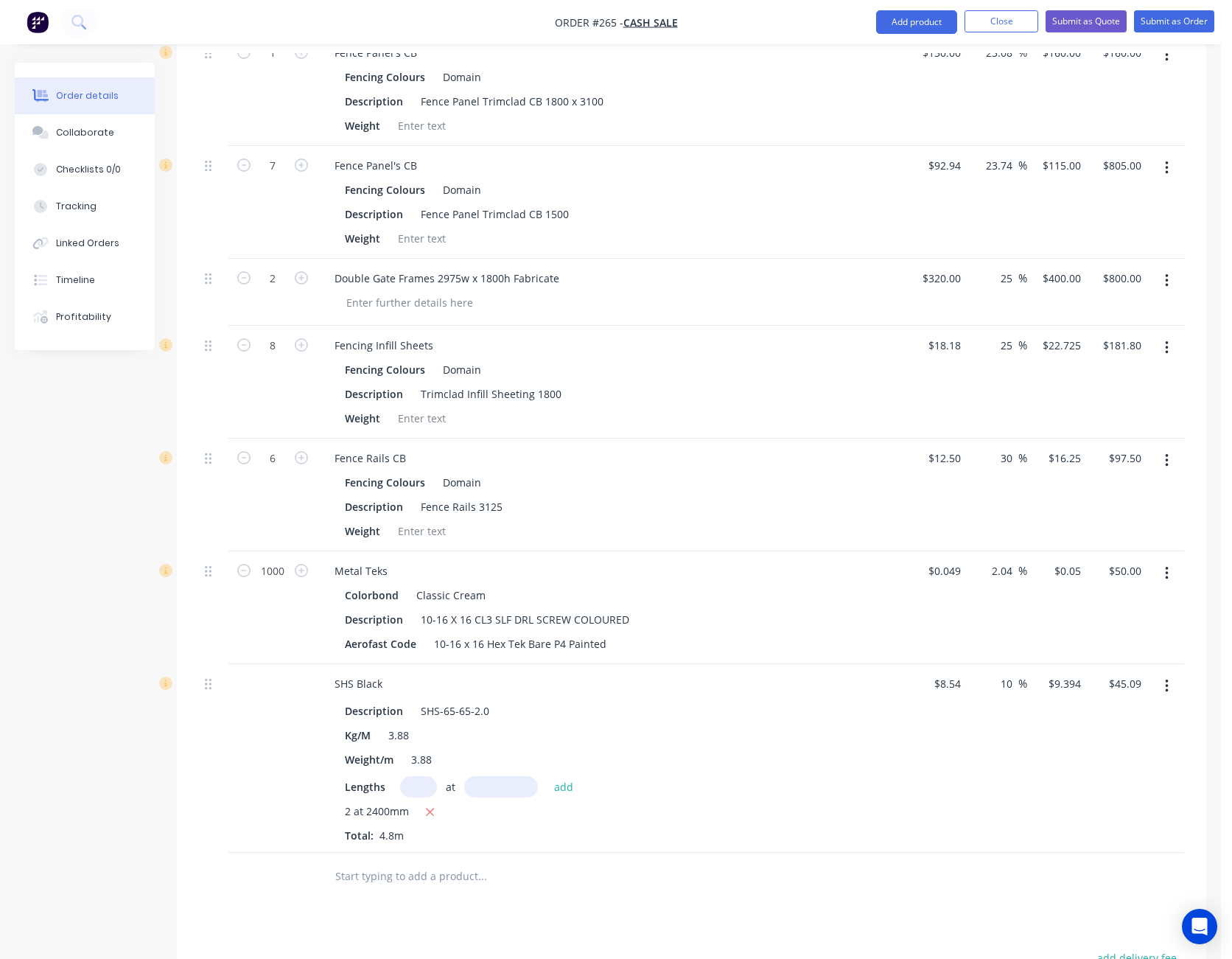
click at [855, 889] on div "Drawings Add drawing Products Show / Hide columns Add product Qty Cost Markup P…" at bounding box center [691, 520] width 1029 height 1470
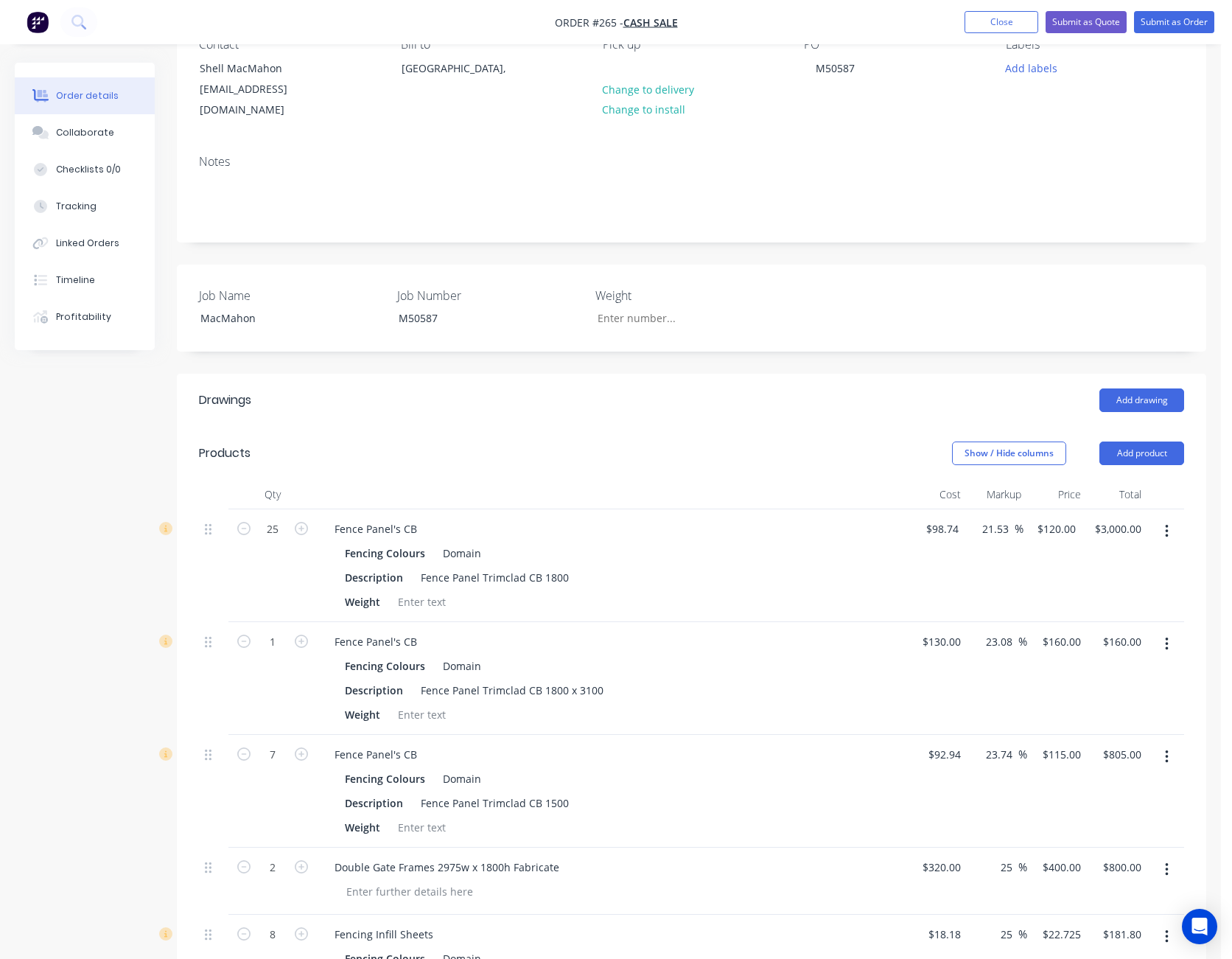
scroll to position [147, 0]
click at [1145, 442] on button "Add product" at bounding box center [1142, 453] width 84 height 23
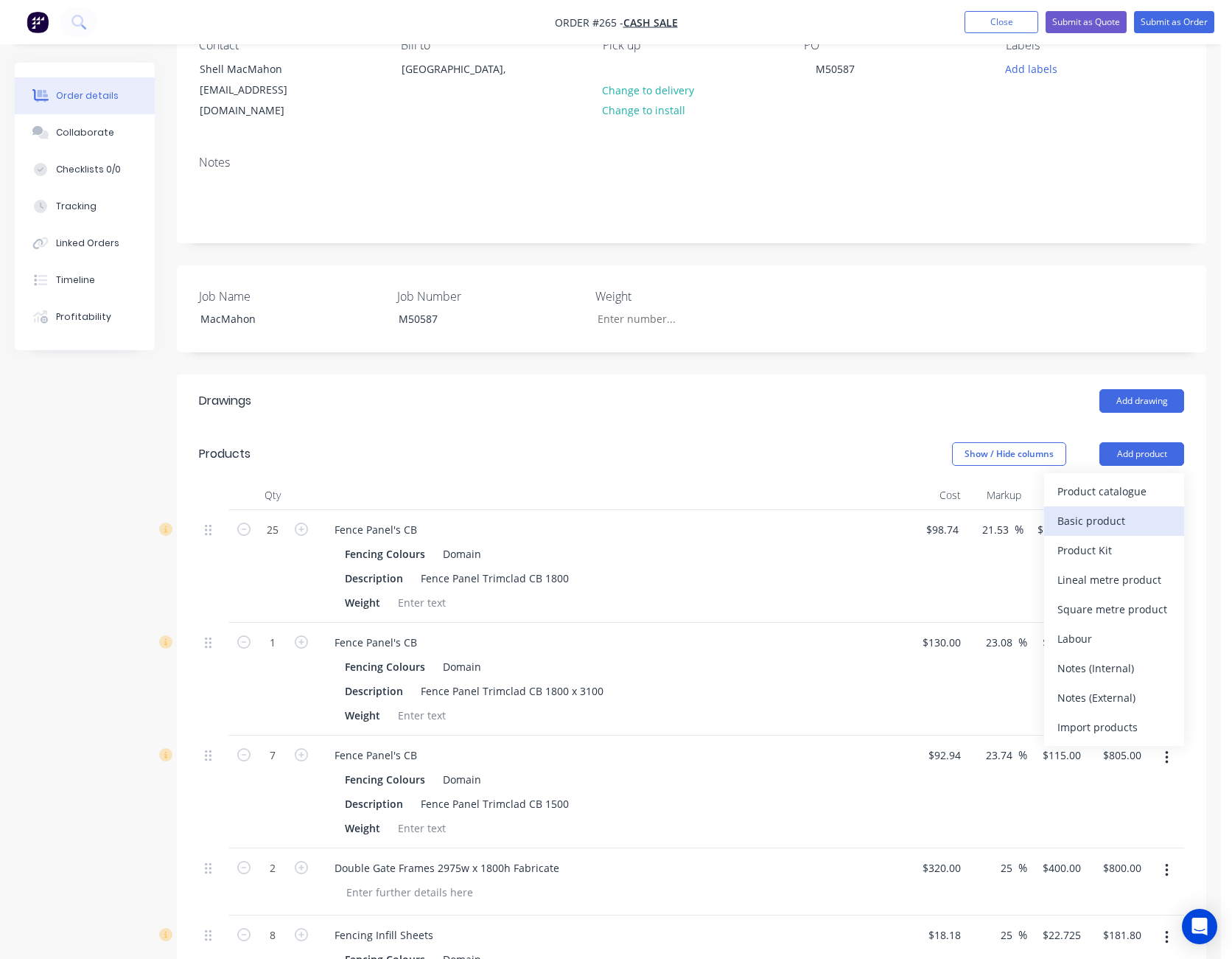
click at [1132, 510] on div "Basic product" at bounding box center [1115, 520] width 113 height 22
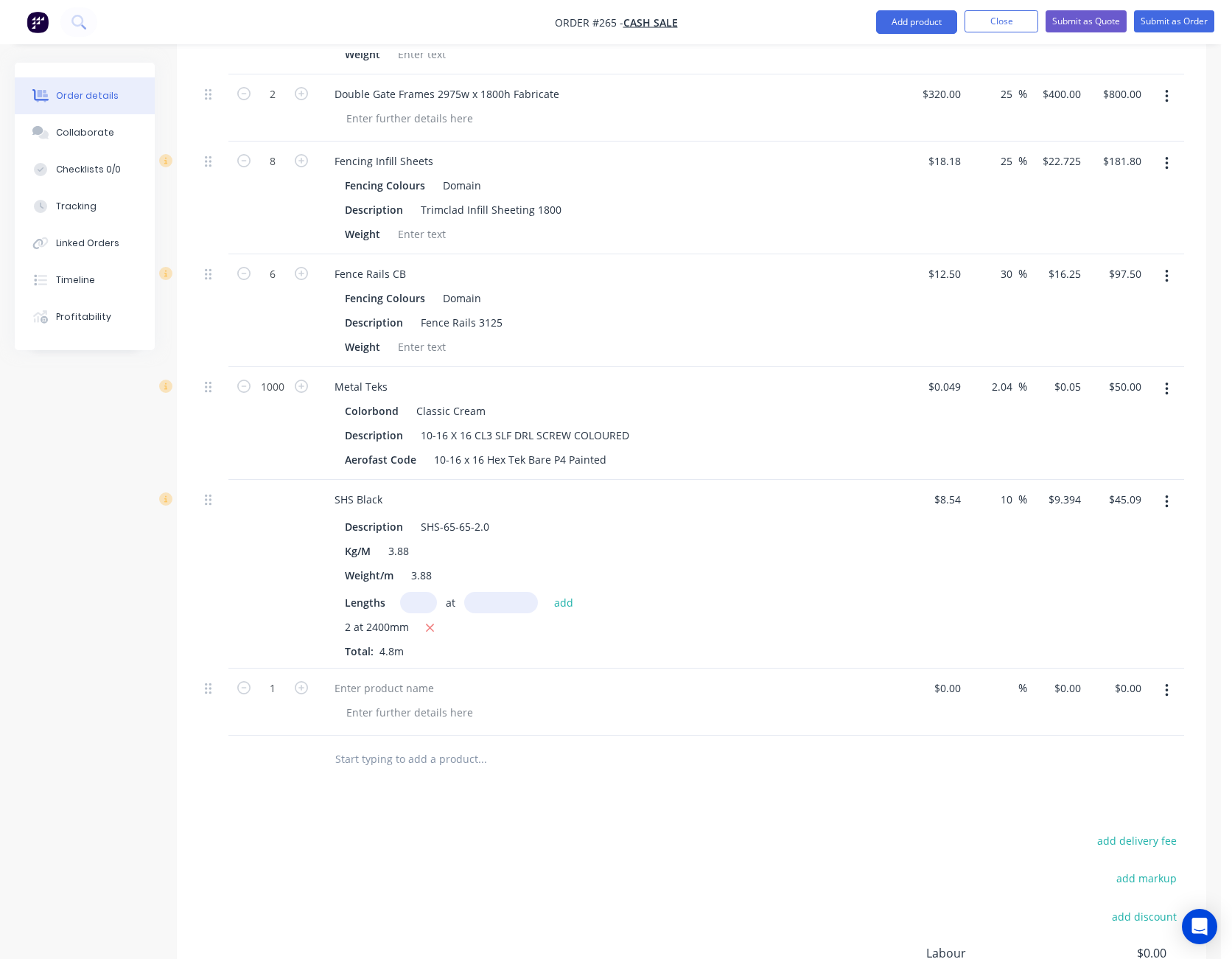
scroll to position [958, 0]
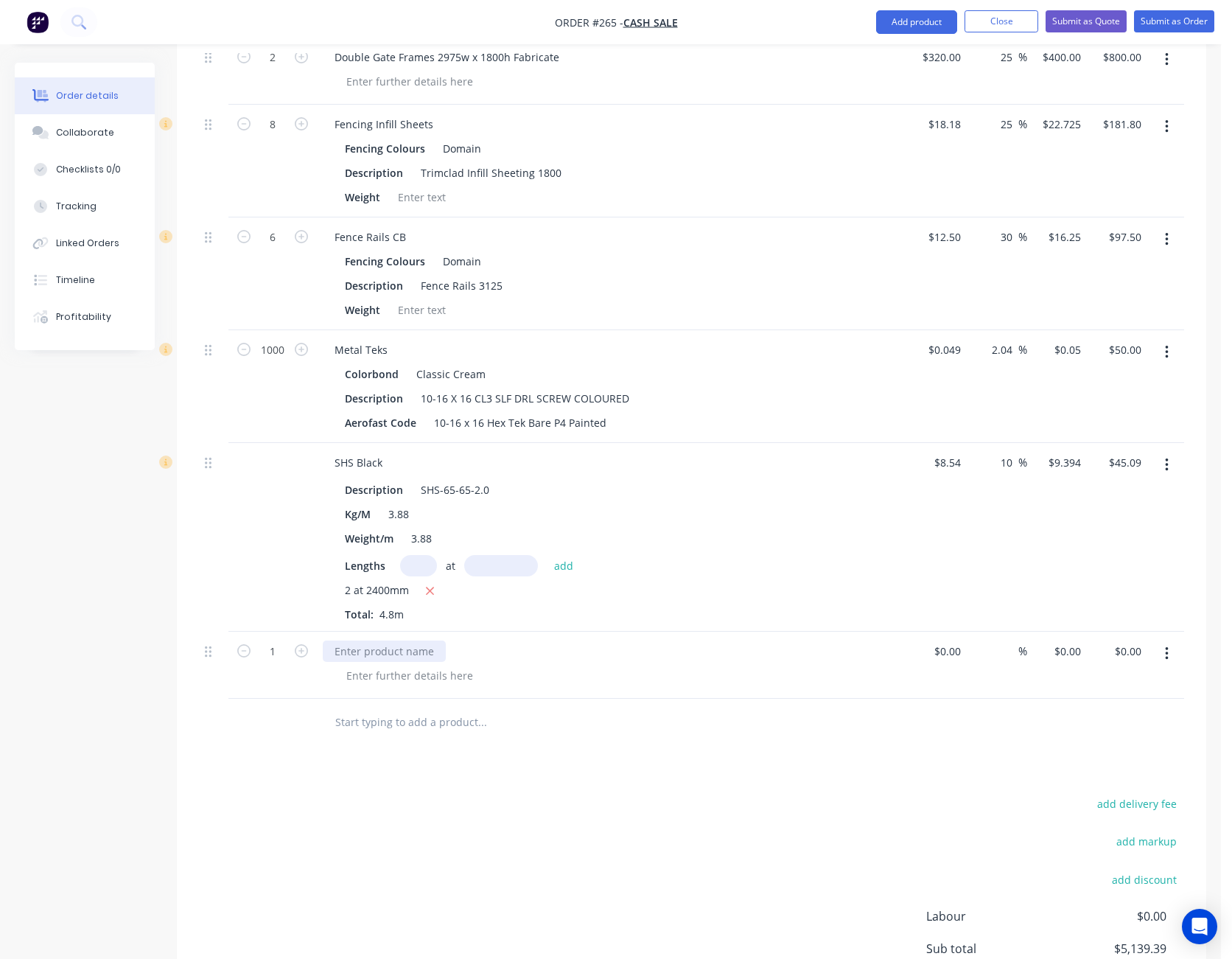
click at [350, 641] on div at bounding box center [384, 651] width 123 height 22
click at [952, 640] on input at bounding box center [949, 651] width 34 height 22
type input "$250.00"
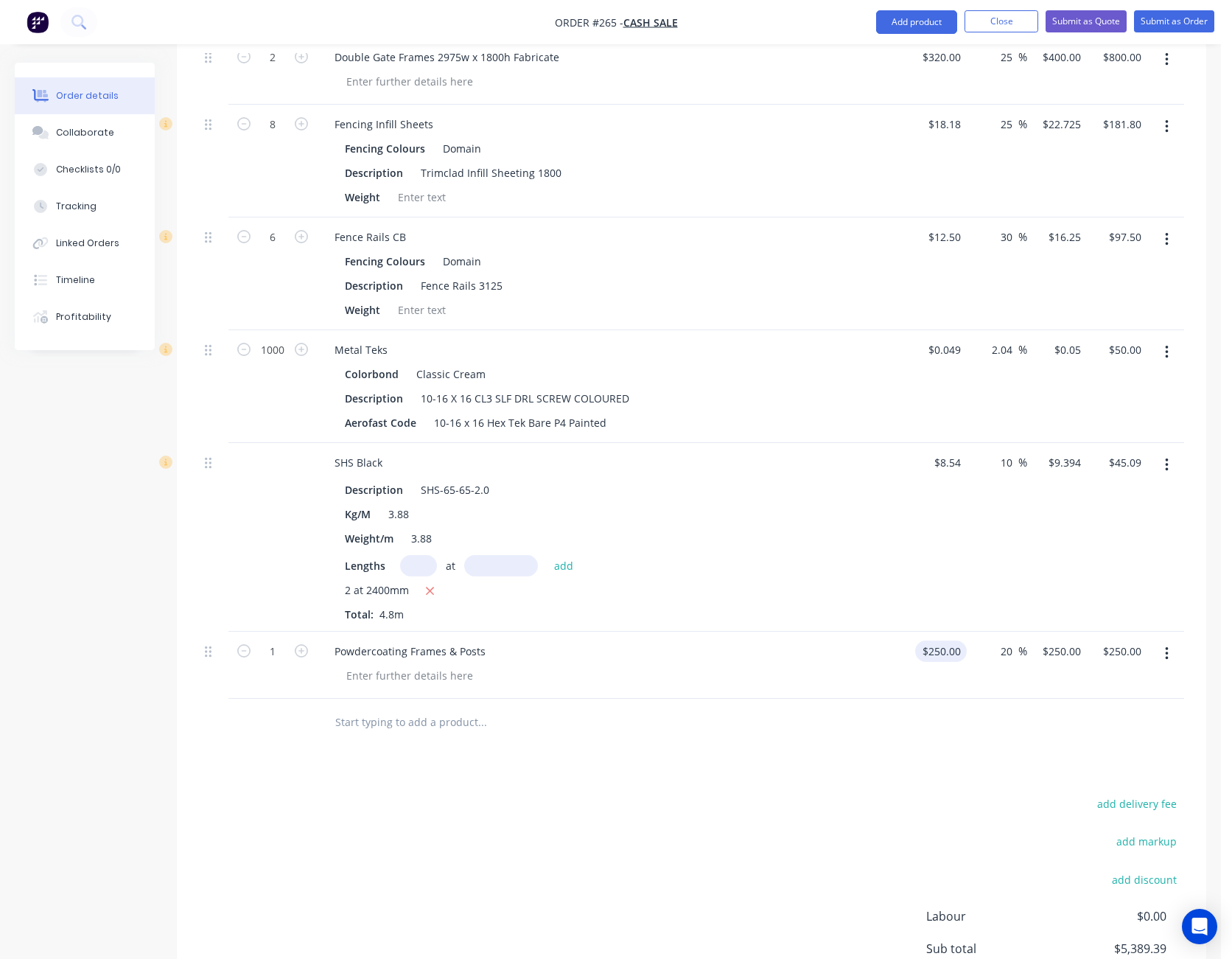
type input "20"
type input "300"
type input "$300.00"
click at [702, 826] on div "add delivery fee add markup add discount Labour $0.00 Sub total $5,439.39 Margi…" at bounding box center [692, 936] width 986 height 285
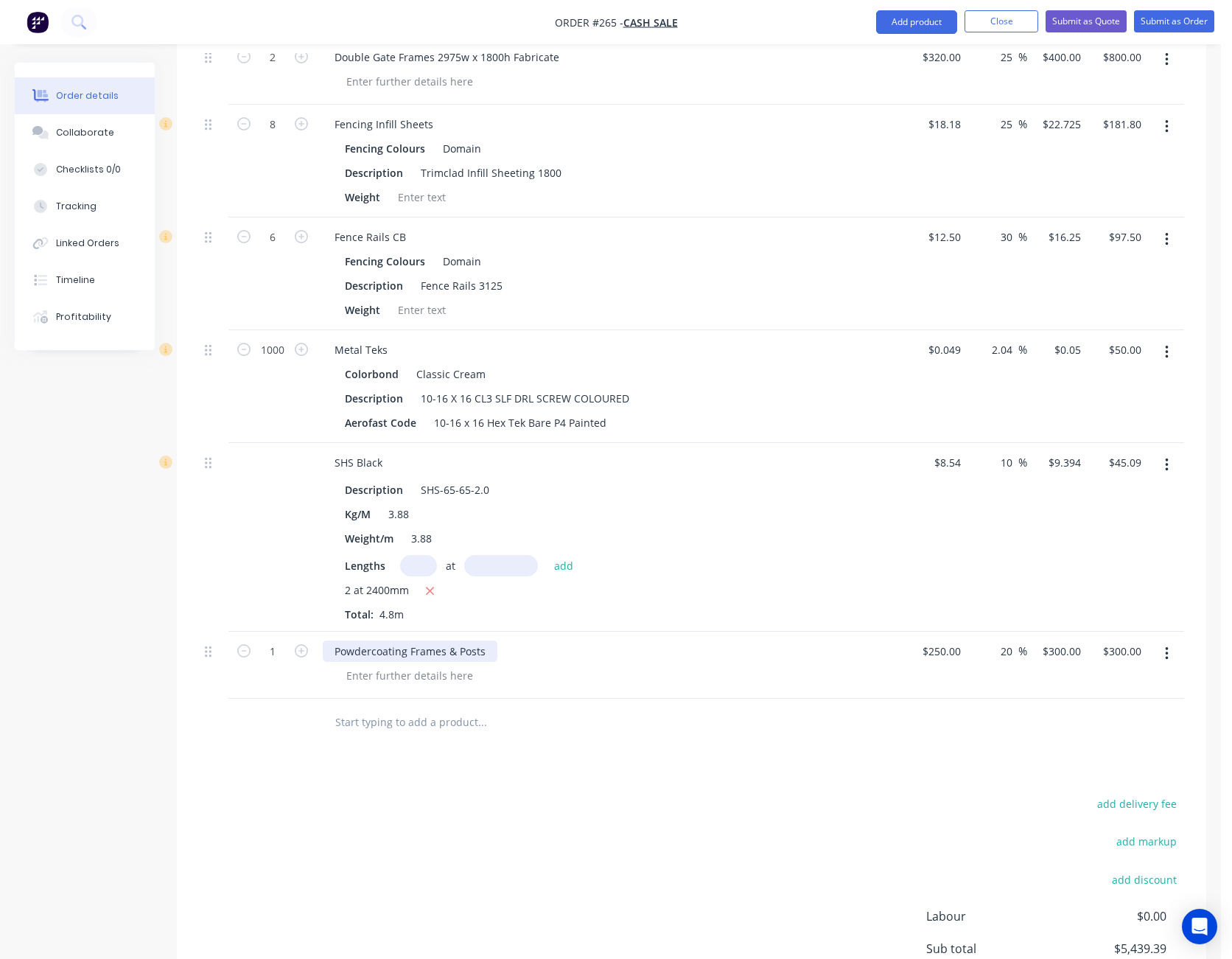
click at [485, 640] on div "Powdercoating Frames & Posts" at bounding box center [410, 651] width 175 height 22
click at [520, 814] on div "add delivery fee add markup add discount Labour $0.00 Sub total $5,439.39 Margi…" at bounding box center [692, 936] width 986 height 285
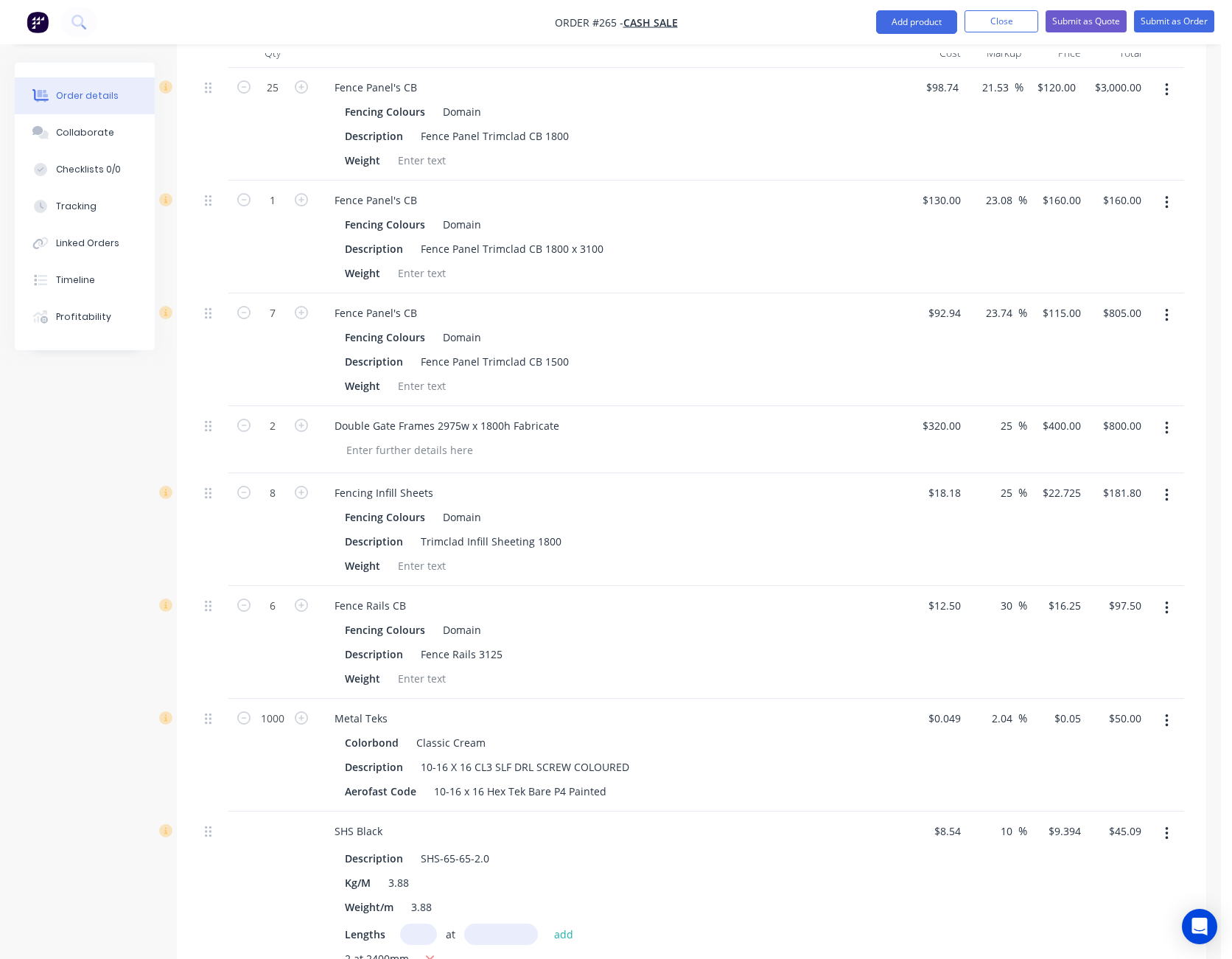
scroll to position [442, 0]
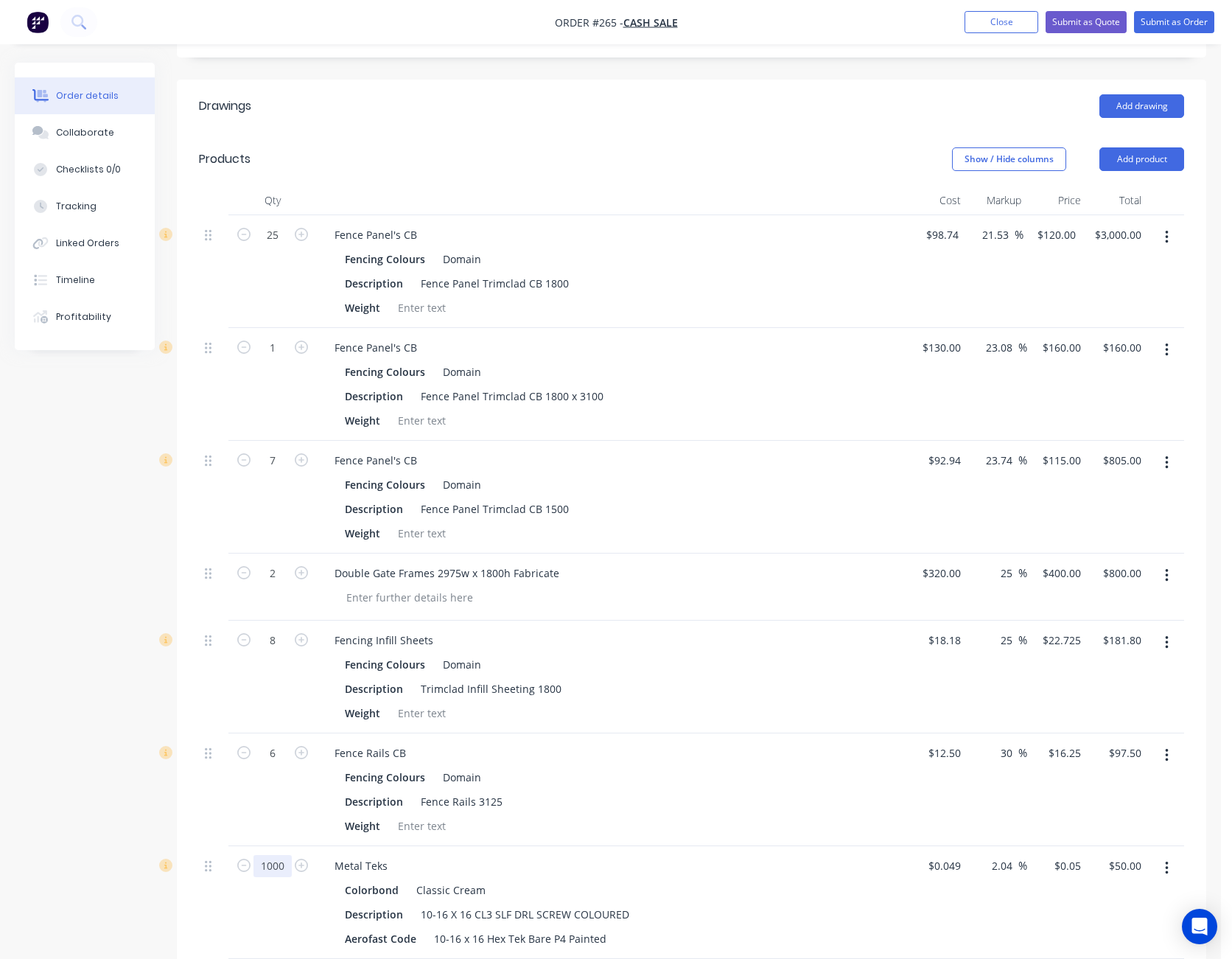
click at [272, 855] on input "1000" at bounding box center [272, 866] width 38 height 22
type input "500"
type input "$25.00"
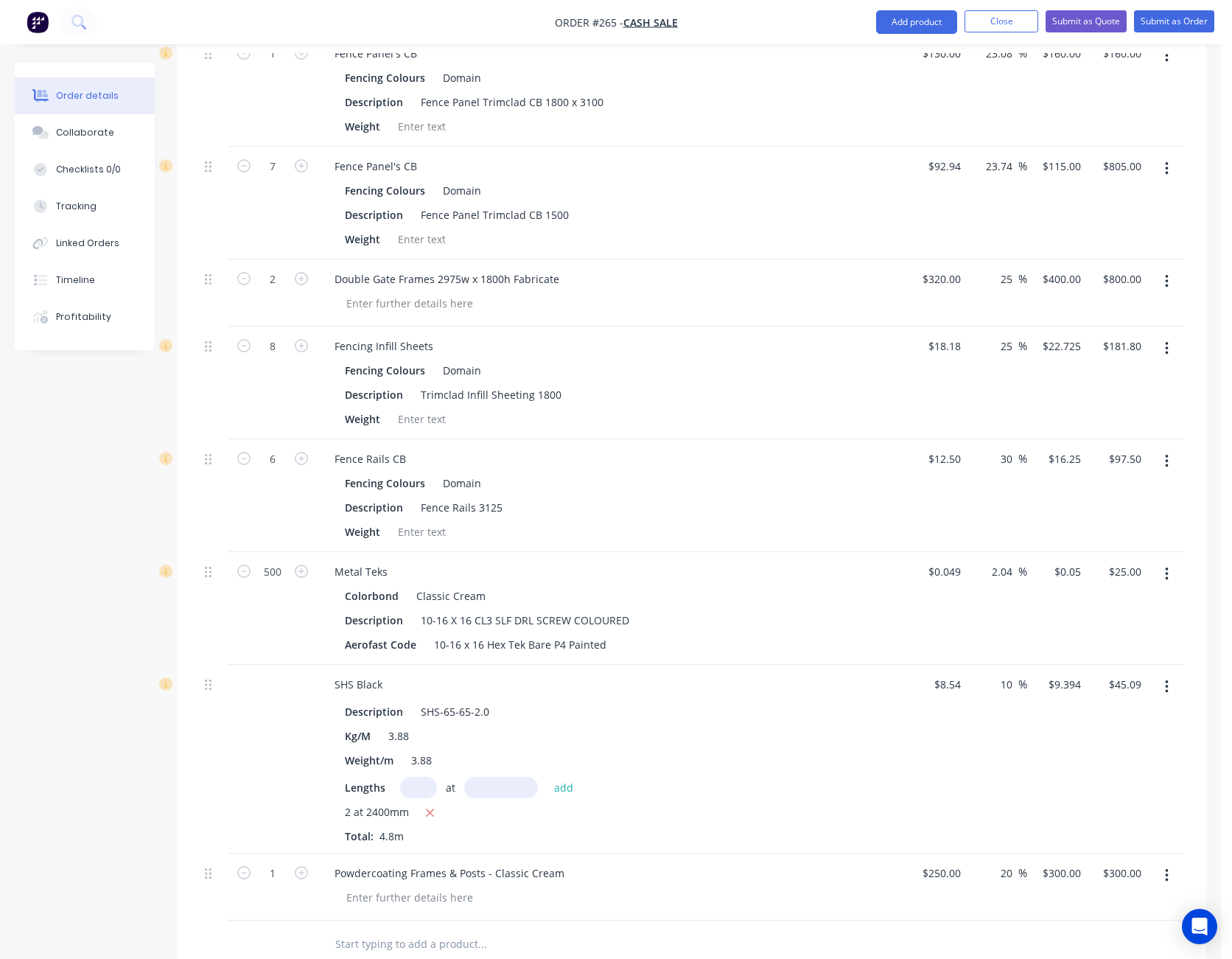
scroll to position [737, 0]
click at [1004, 23] on button "Close" at bounding box center [1001, 21] width 74 height 22
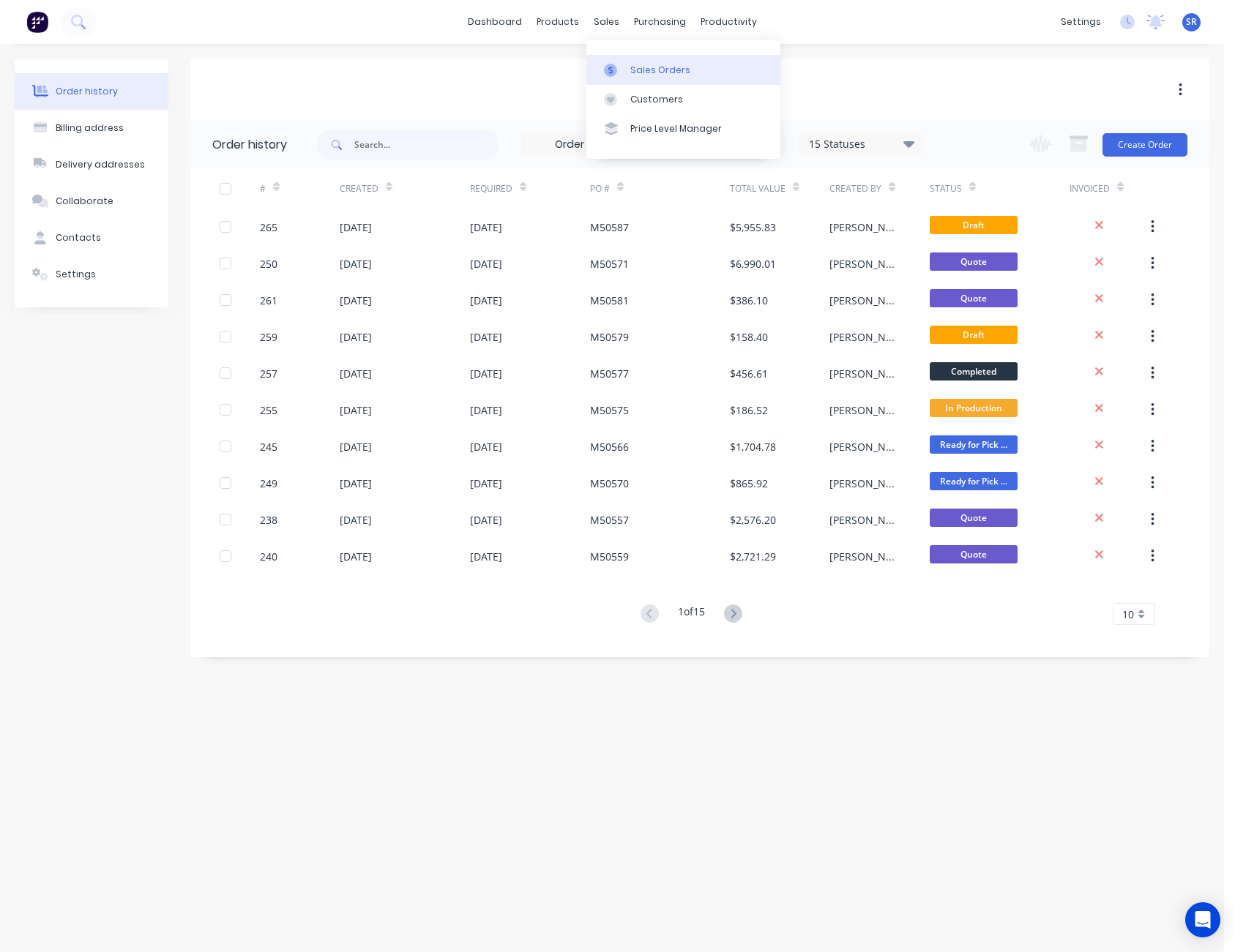
click at [616, 66] on icon at bounding box center [610, 70] width 13 height 13
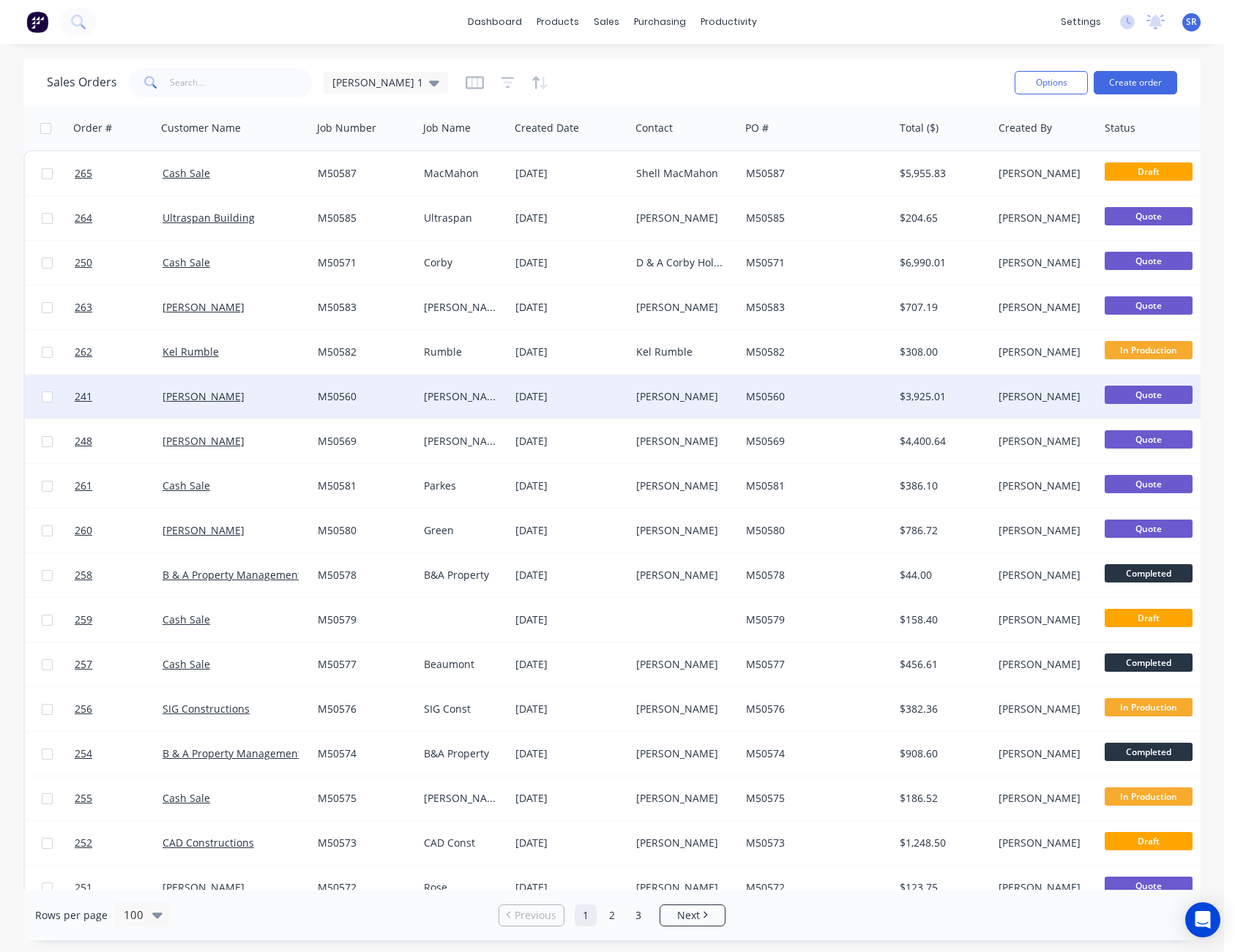
click at [1152, 394] on span "Quote" at bounding box center [1149, 394] width 88 height 18
click at [1066, 402] on div "[PERSON_NAME]" at bounding box center [1043, 397] width 90 height 15
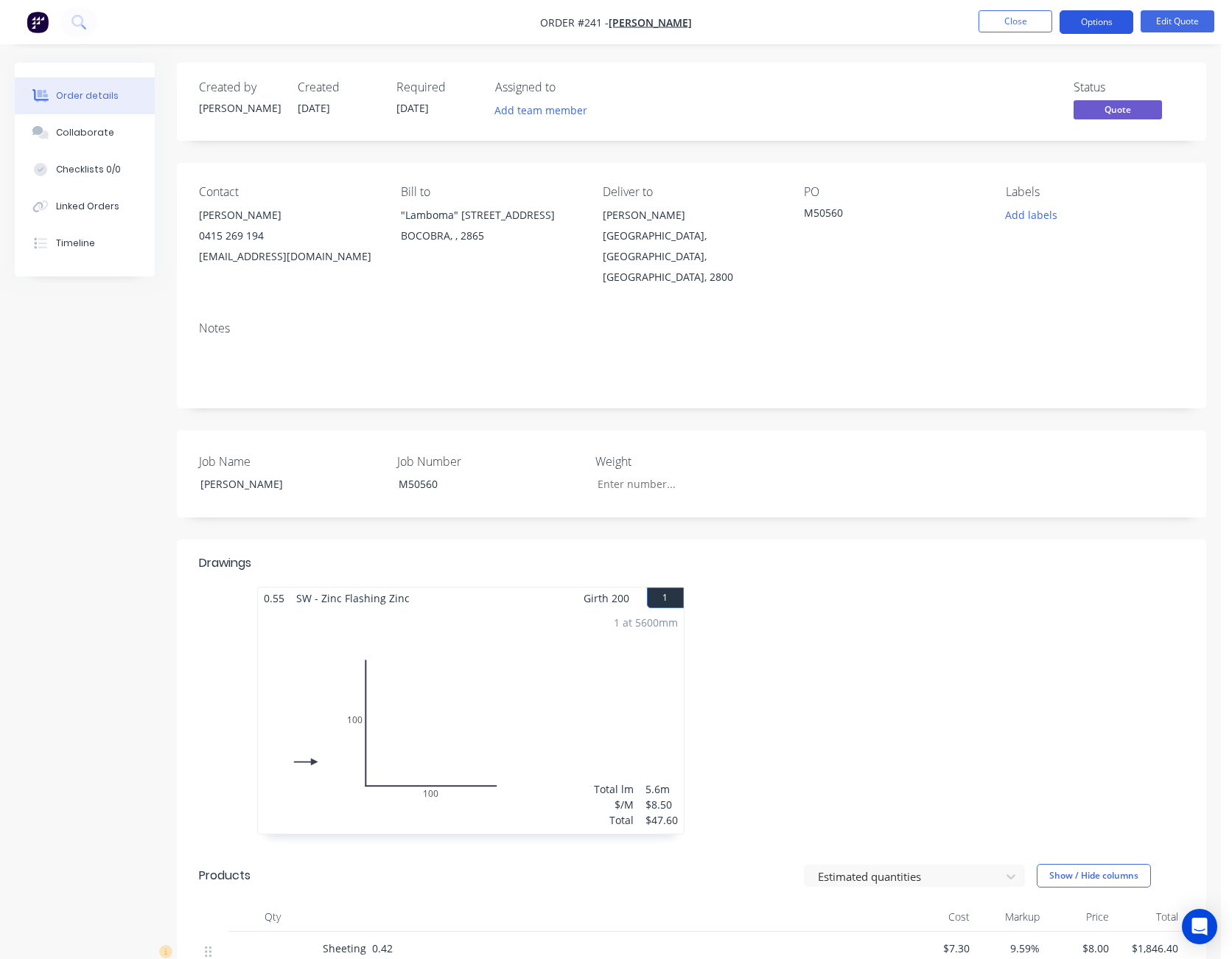
click at [1096, 22] on button "Options" at bounding box center [1096, 22] width 74 height 23
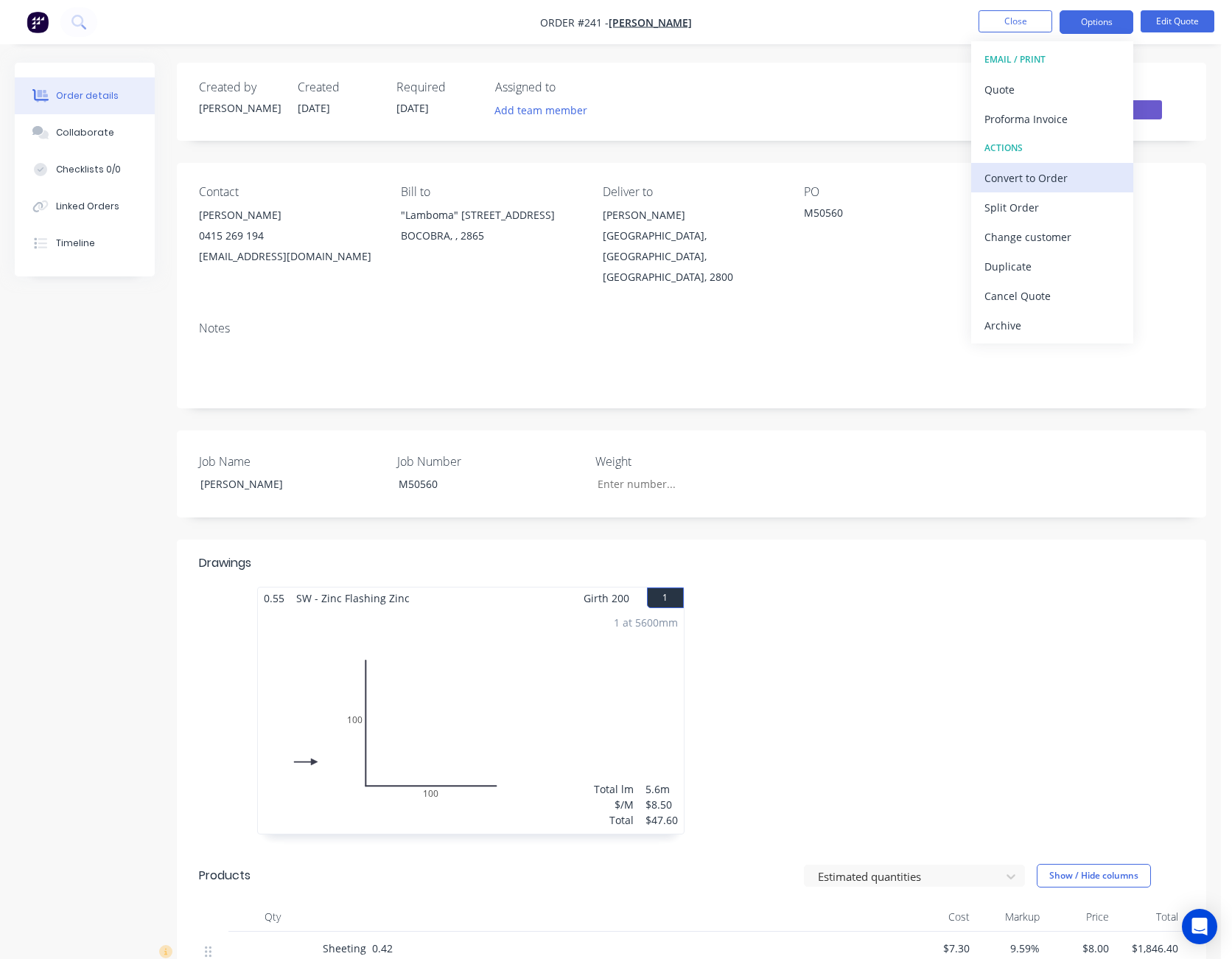
click at [1056, 173] on div "Convert to Order" at bounding box center [1053, 178] width 136 height 22
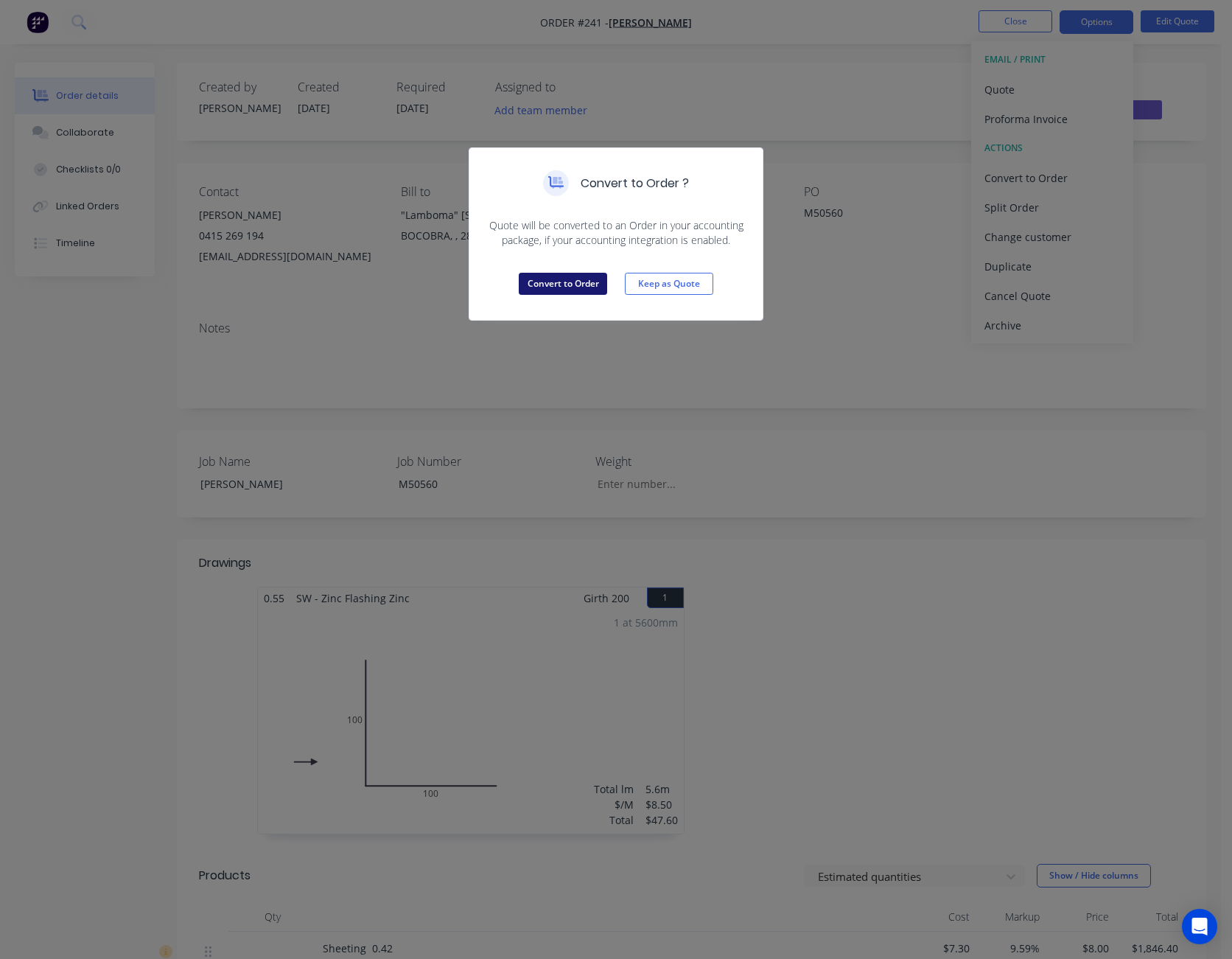
click at [578, 287] on button "Convert to Order" at bounding box center [563, 283] width 89 height 22
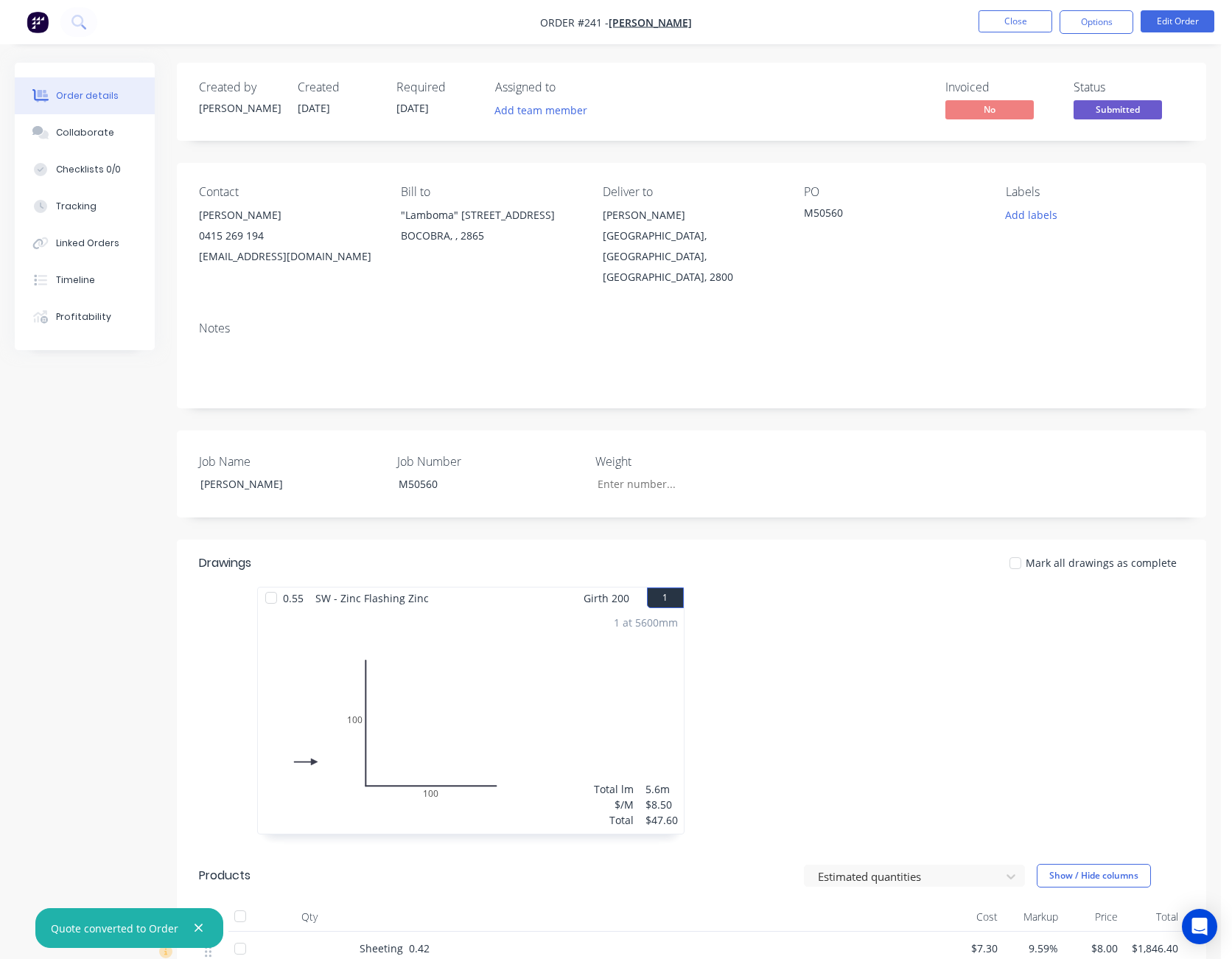
click at [1122, 104] on span "Submitted" at bounding box center [1118, 109] width 89 height 18
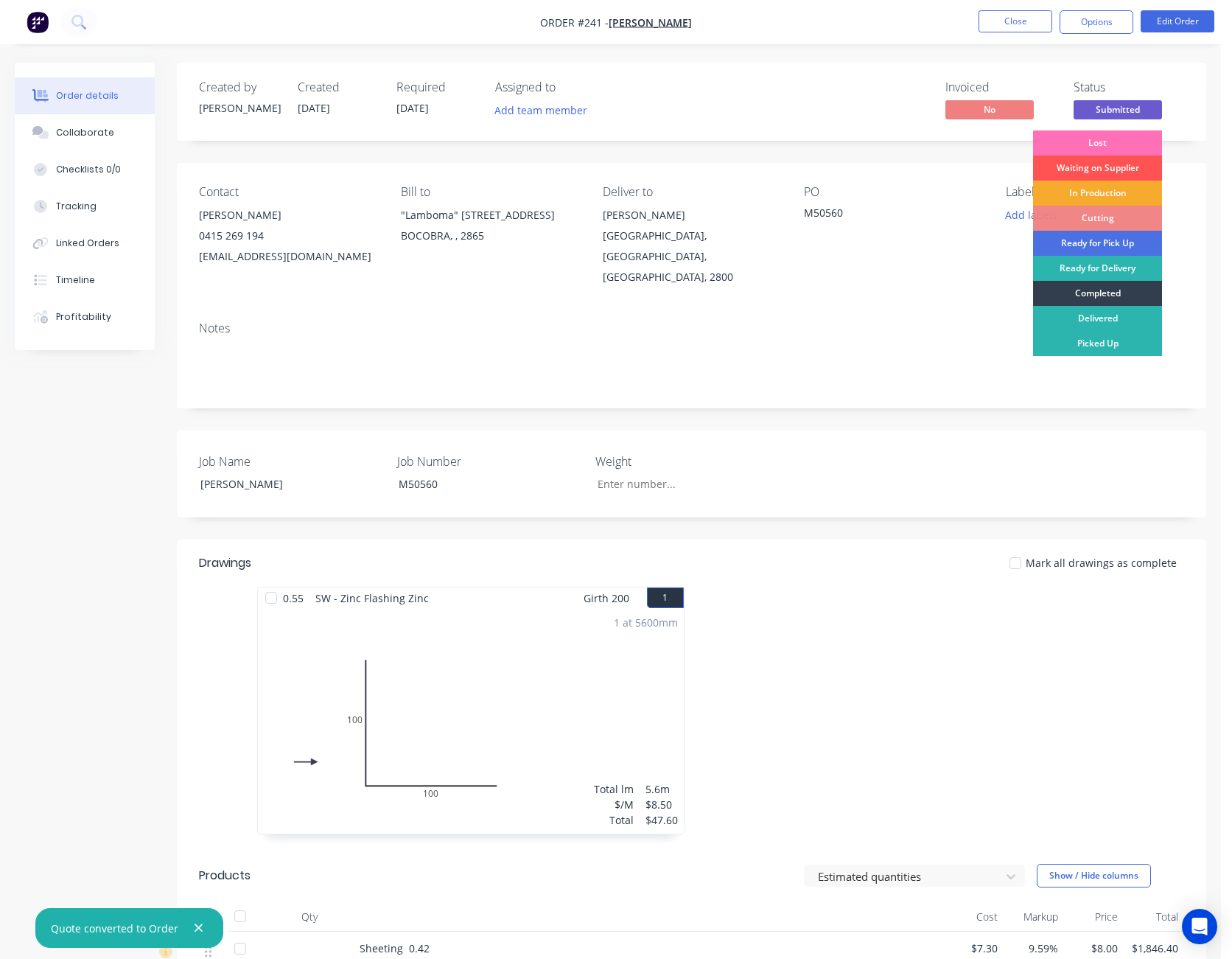
click at [1102, 186] on div "In Production" at bounding box center [1098, 193] width 129 height 25
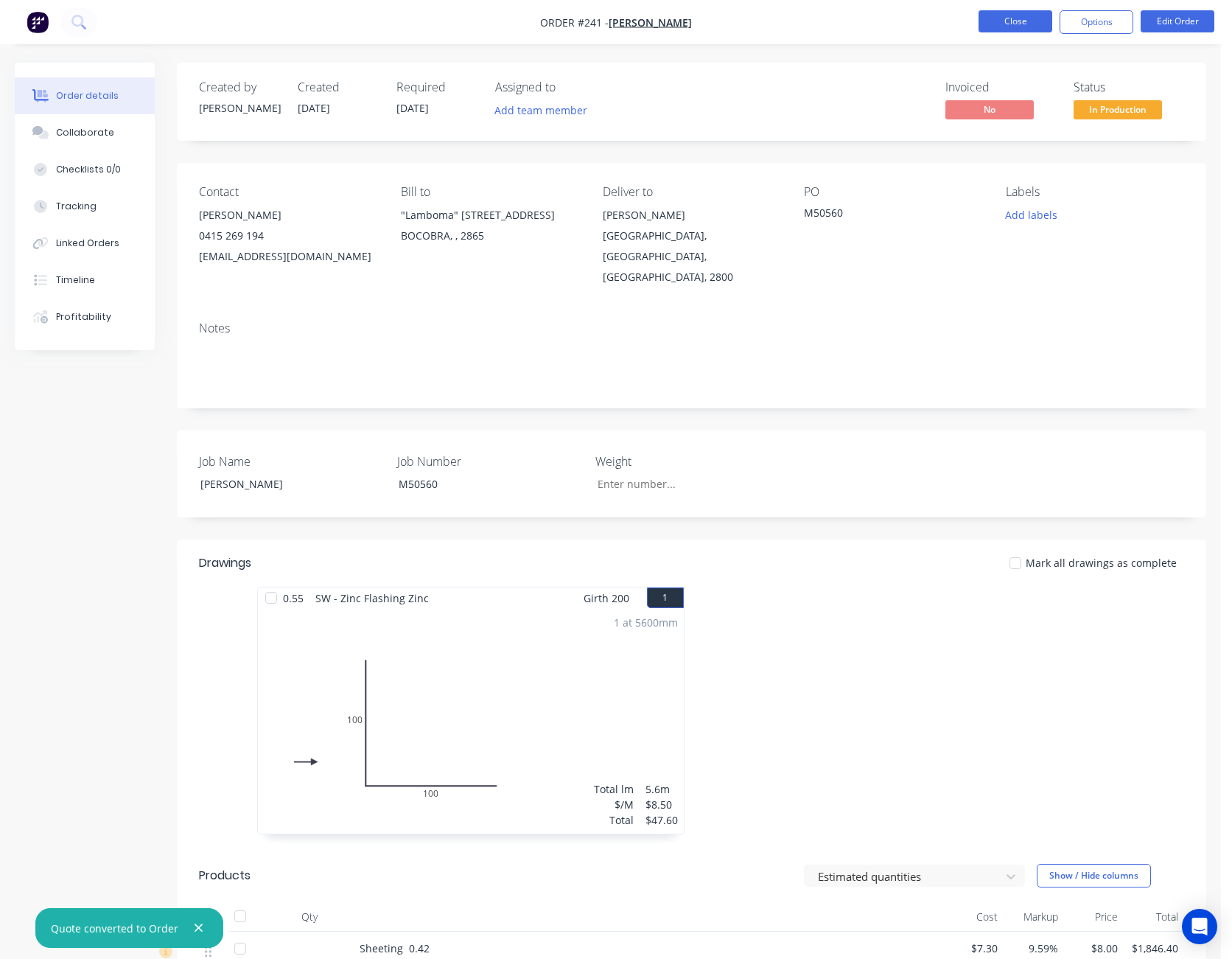
click at [1036, 17] on button "Close" at bounding box center [1015, 21] width 74 height 22
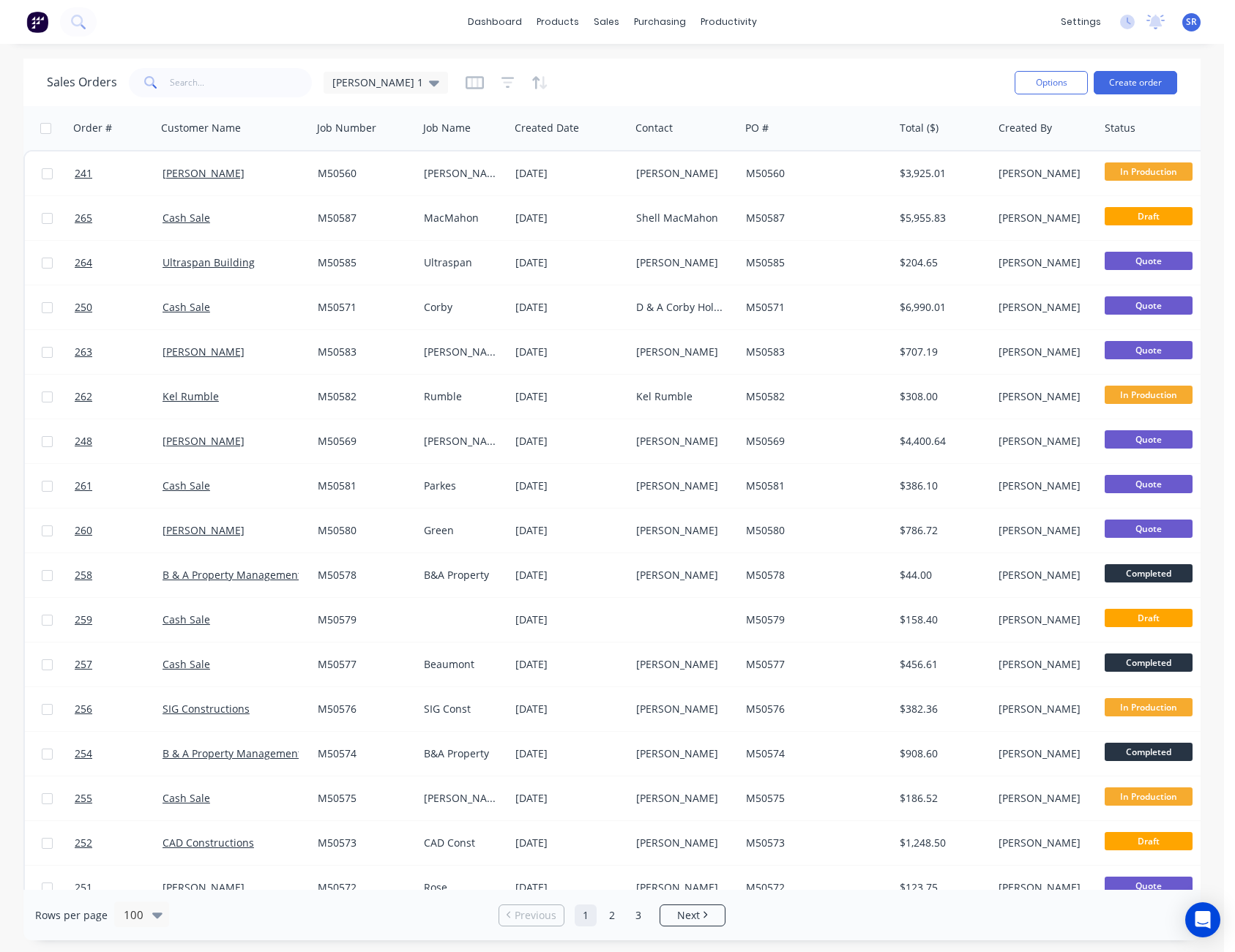
click at [1188, 18] on span "SR" at bounding box center [1191, 22] width 11 height 13
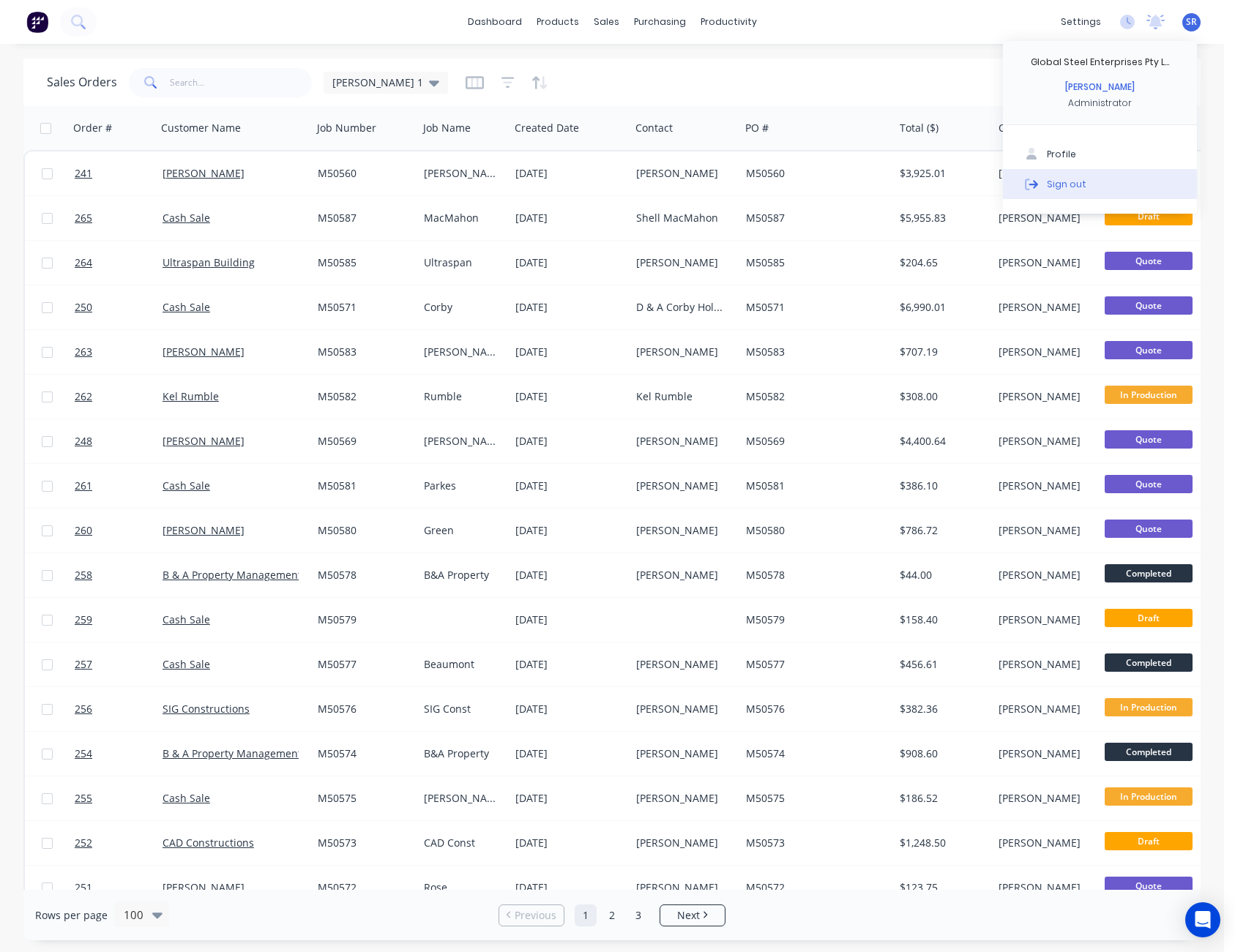
click at [1079, 189] on div "Sign out" at bounding box center [1066, 183] width 40 height 13
